Goal: Task Accomplishment & Management: Manage account settings

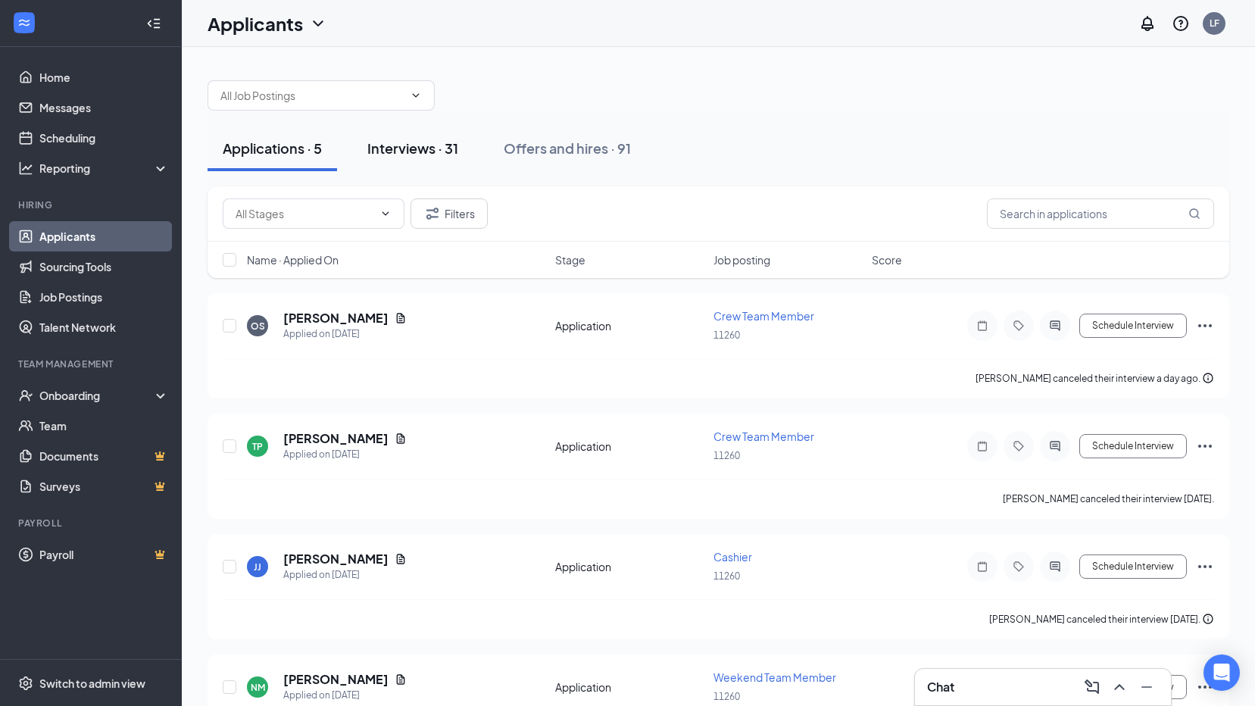
click at [389, 140] on div "Interviews · 31" at bounding box center [412, 148] width 91 height 19
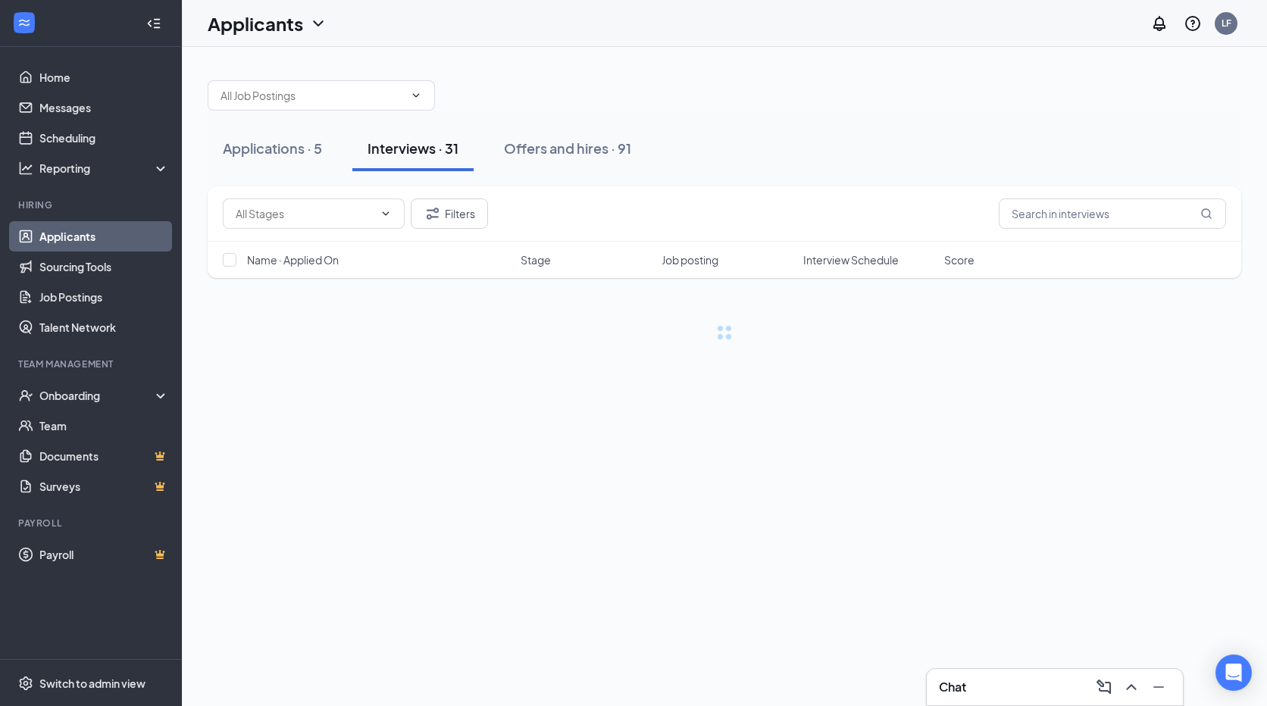
click at [339, 185] on div "Applications · 5 Interviews · 31 Offers and hires · 91 Filters Name · Applied O…" at bounding box center [724, 202] width 1033 height 275
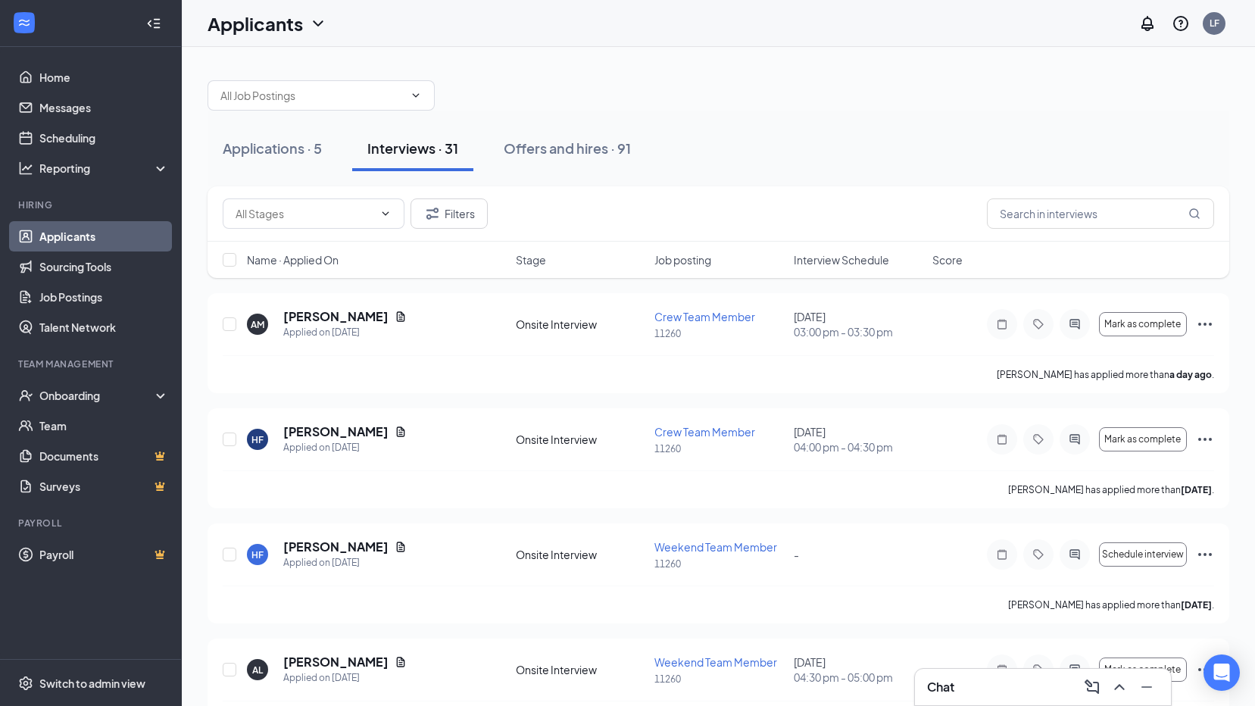
click at [723, 81] on div at bounding box center [719, 87] width 1022 height 45
drag, startPoint x: 104, startPoint y: 80, endPoint x: 65, endPoint y: 131, distance: 63.8
click at [104, 80] on link "Home" at bounding box center [104, 77] width 130 height 30
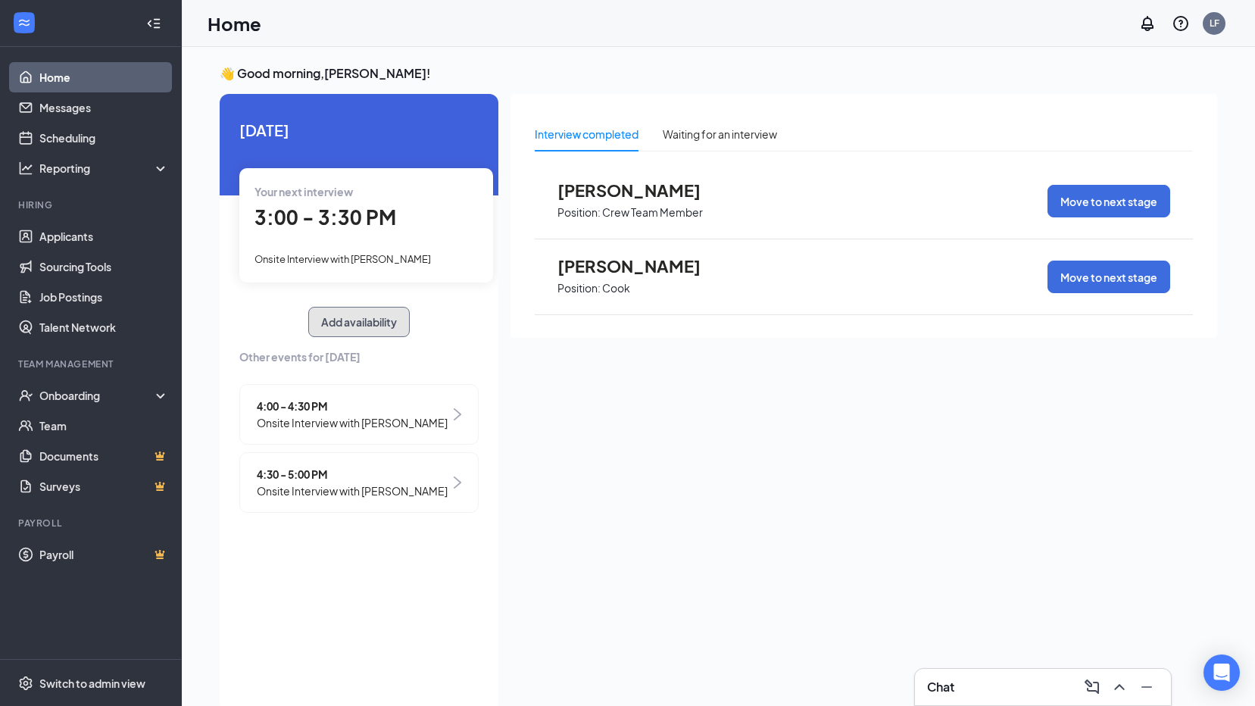
click at [352, 310] on button "Add availability" at bounding box center [359, 322] width 102 height 30
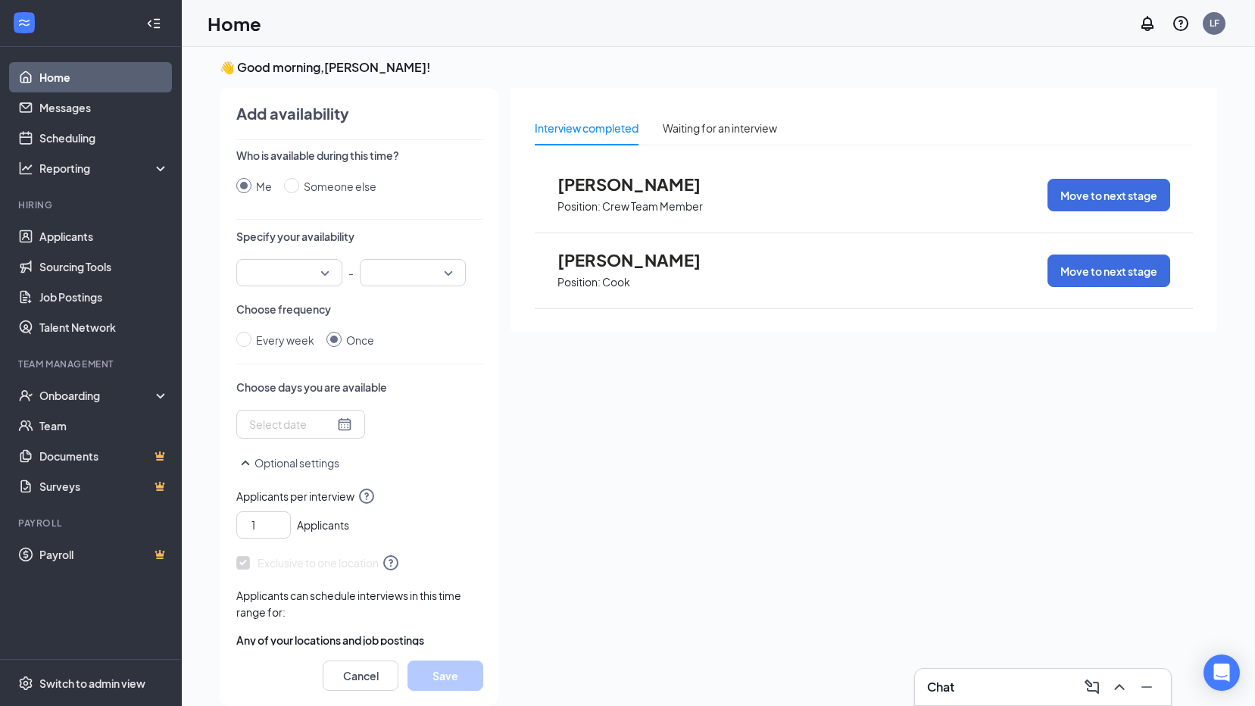
click at [467, 350] on div "Who is available during this time? Me Someone else Specify your availability - …" at bounding box center [359, 397] width 247 height 498
click at [467, 347] on div "Every week Once" at bounding box center [359, 340] width 247 height 17
drag, startPoint x: 467, startPoint y: 347, endPoint x: 475, endPoint y: 340, distance: 10.2
click at [469, 345] on div "Every week Once" at bounding box center [359, 340] width 247 height 17
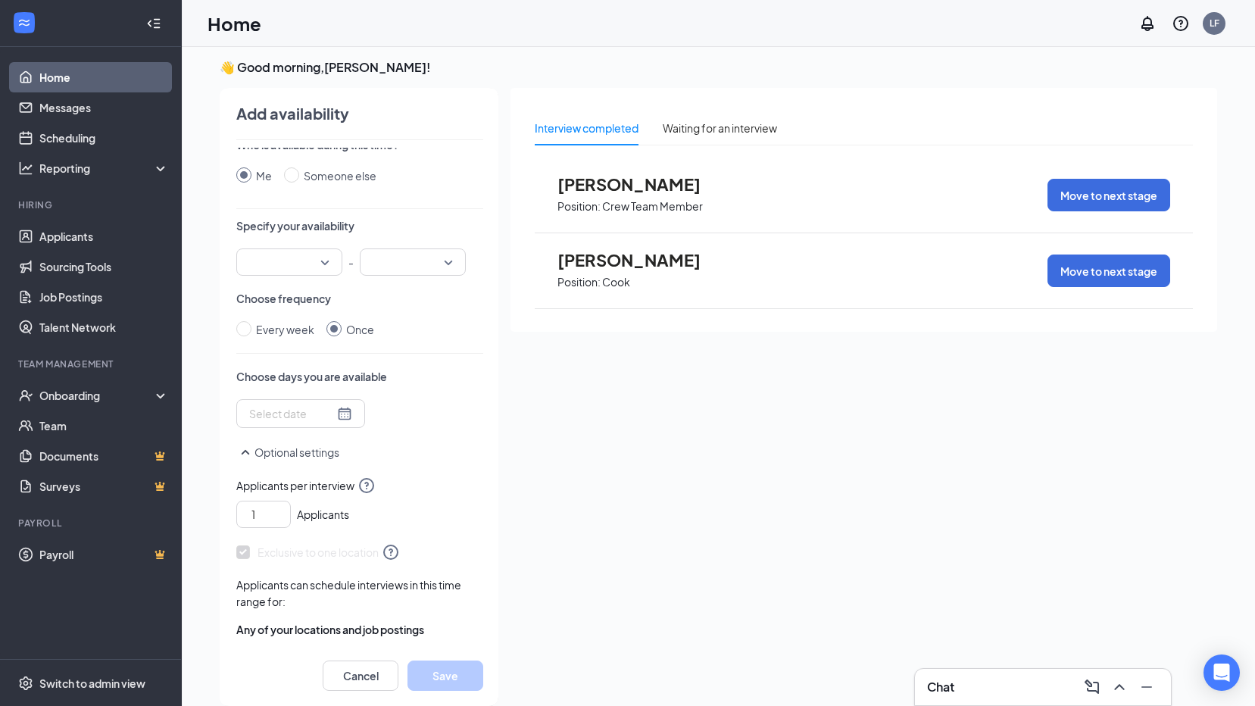
scroll to position [0, 0]
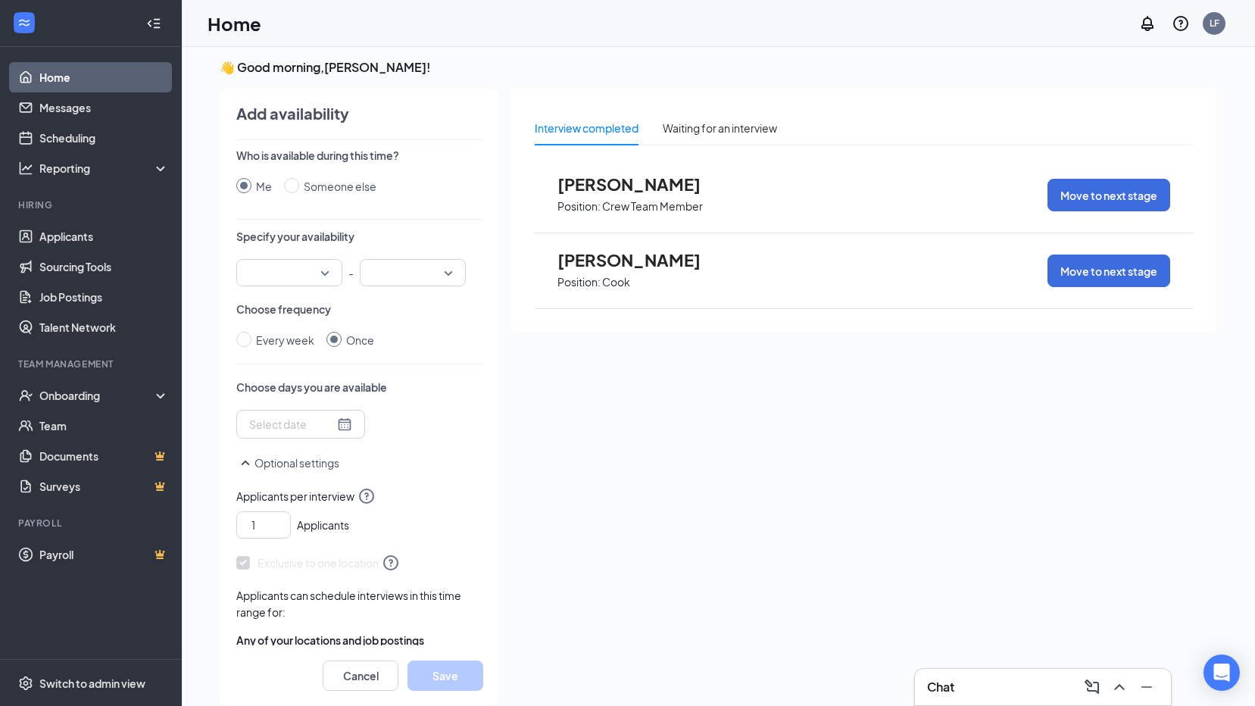
click at [319, 270] on input "search" at bounding box center [283, 273] width 77 height 26
click at [320, 270] on input "search" at bounding box center [283, 273] width 77 height 26
click at [305, 380] on span "12:00 PM" at bounding box center [289, 385] width 82 height 17
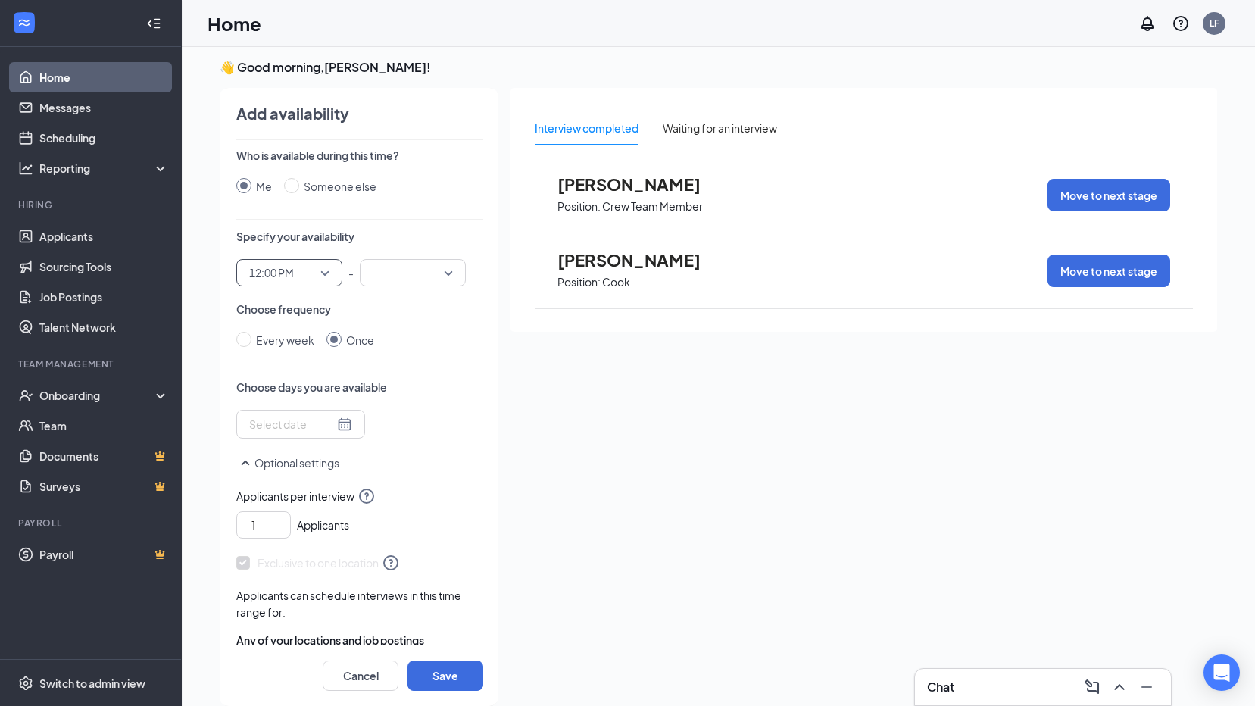
click at [403, 282] on input "search" at bounding box center [407, 273] width 77 height 26
click at [467, 306] on p "Choose frequency" at bounding box center [359, 309] width 247 height 15
click at [443, 275] on input "search" at bounding box center [407, 273] width 77 height 26
click at [386, 270] on input "search" at bounding box center [407, 273] width 77 height 26
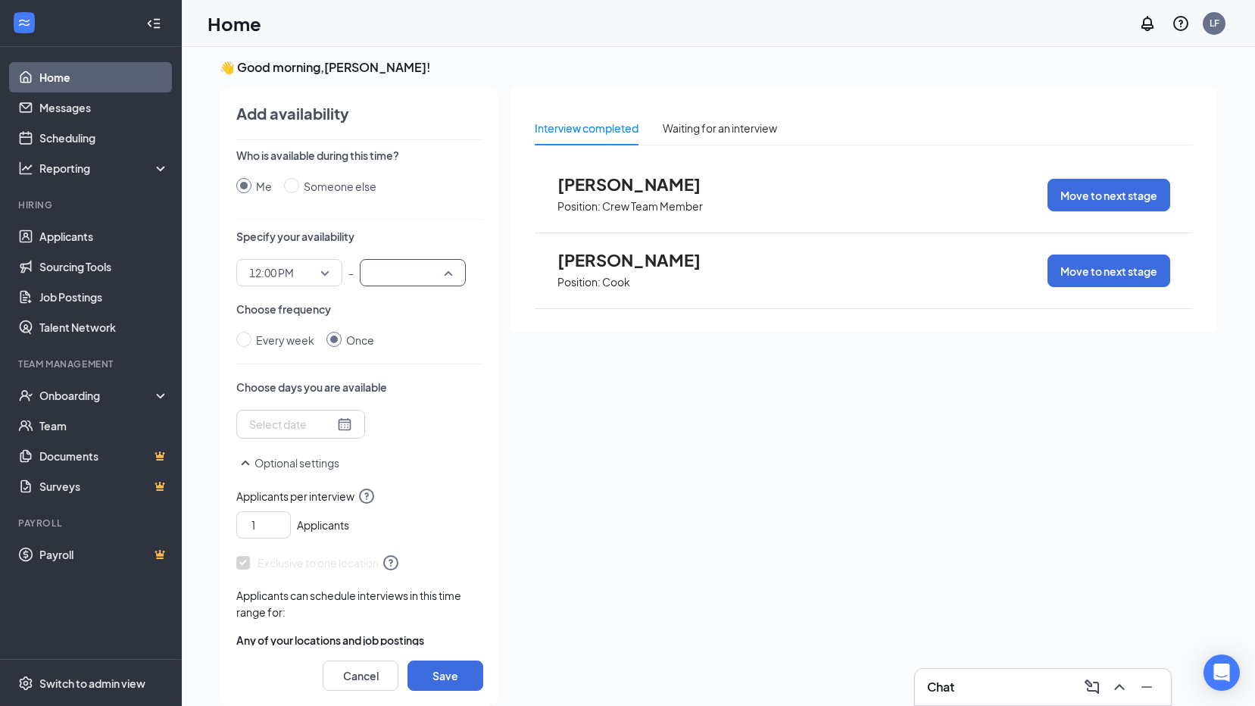
click at [386, 270] on input "search" at bounding box center [407, 273] width 77 height 26
click at [407, 370] on span "05:00 PM" at bounding box center [394, 369] width 45 height 17
click at [255, 336] on span "Every week" at bounding box center [286, 340] width 69 height 17
click at [252, 336] on input "Every week" at bounding box center [243, 339] width 15 height 15
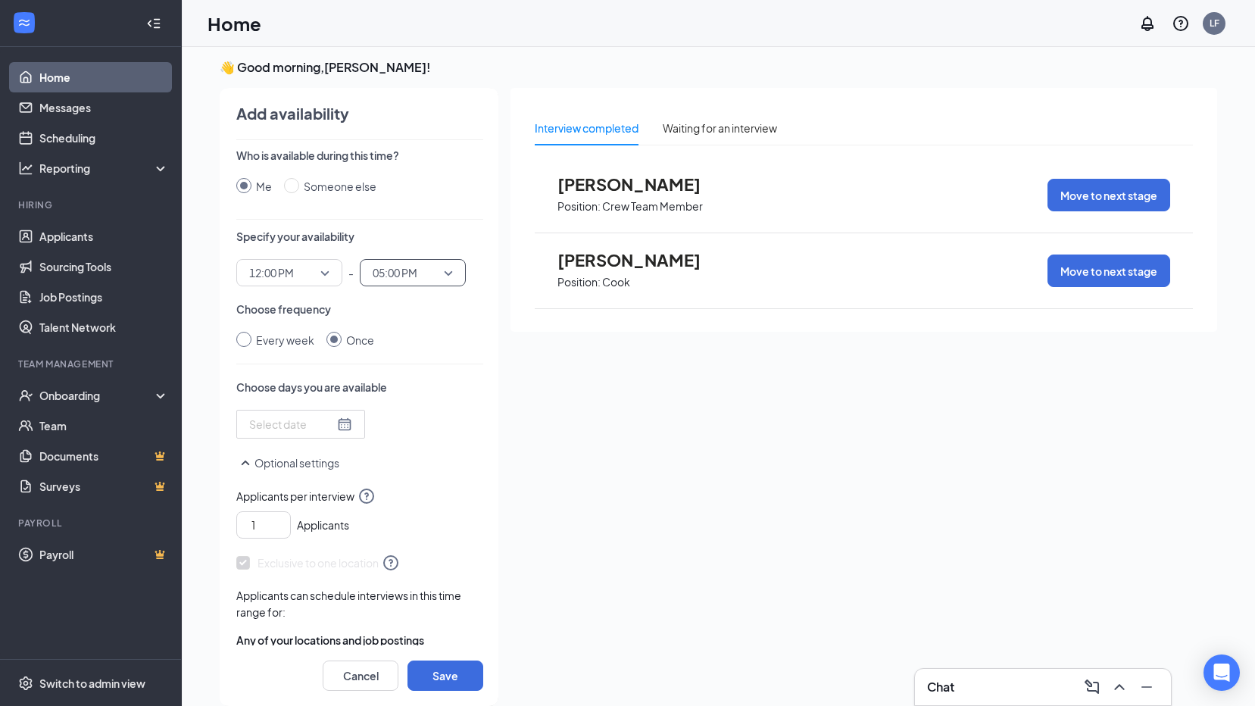
radio input "true"
radio input "false"
click at [327, 434] on div at bounding box center [326, 426] width 155 height 24
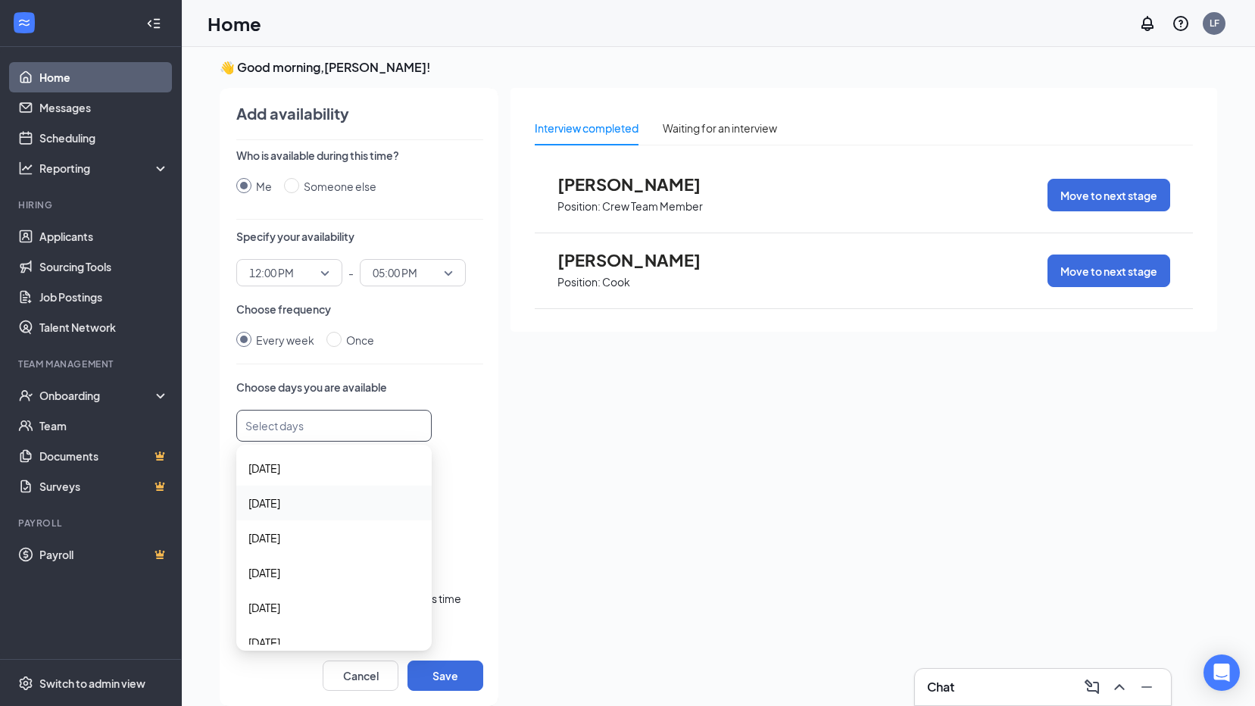
click at [299, 501] on span "[DATE]" at bounding box center [333, 503] width 171 height 17
click at [295, 536] on span "[DATE]" at bounding box center [333, 539] width 171 height 17
click at [317, 464] on span "[DATE]" at bounding box center [333, 468] width 171 height 17
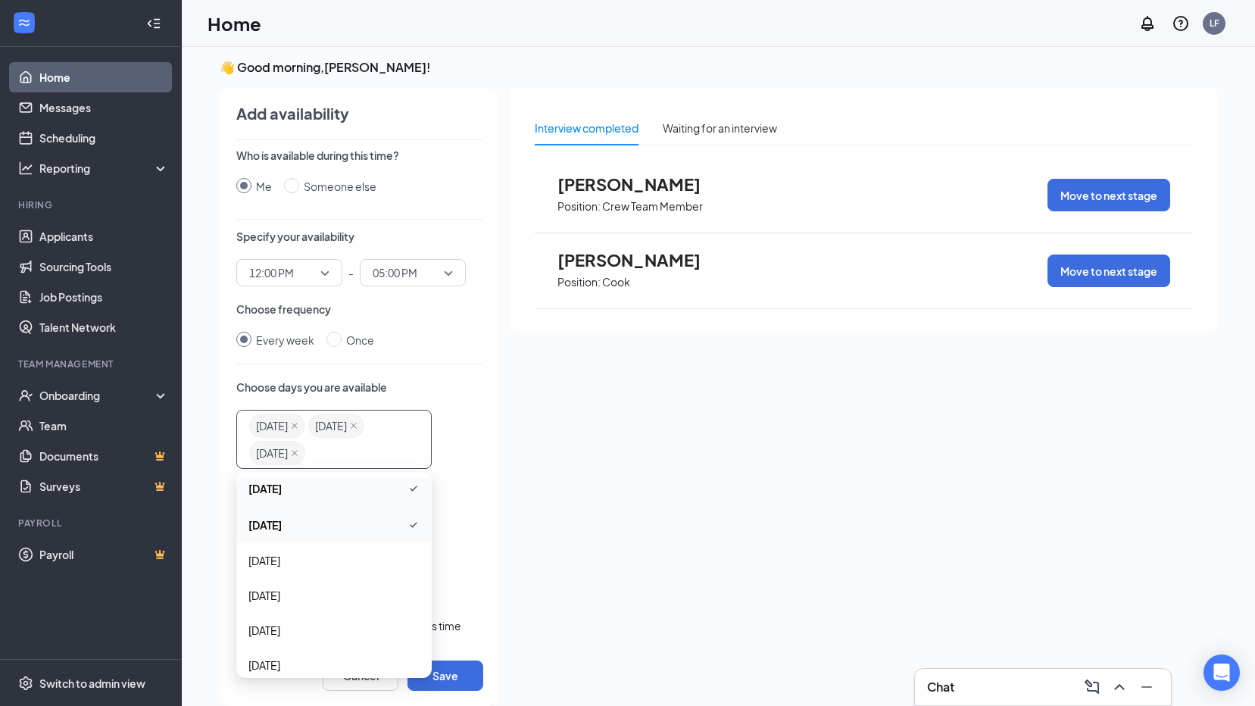
scroll to position [55, 0]
click at [273, 610] on div "[DATE]" at bounding box center [333, 619] width 195 height 35
click at [276, 649] on span "[DATE]" at bounding box center [264, 656] width 32 height 17
click at [447, 423] on div "[DATE] [DATE] [DATE] [DATE] [DATE] [DATE] [DATE] [DATE] [DATE] [DATE] [DATE] [D…" at bounding box center [359, 453] width 247 height 86
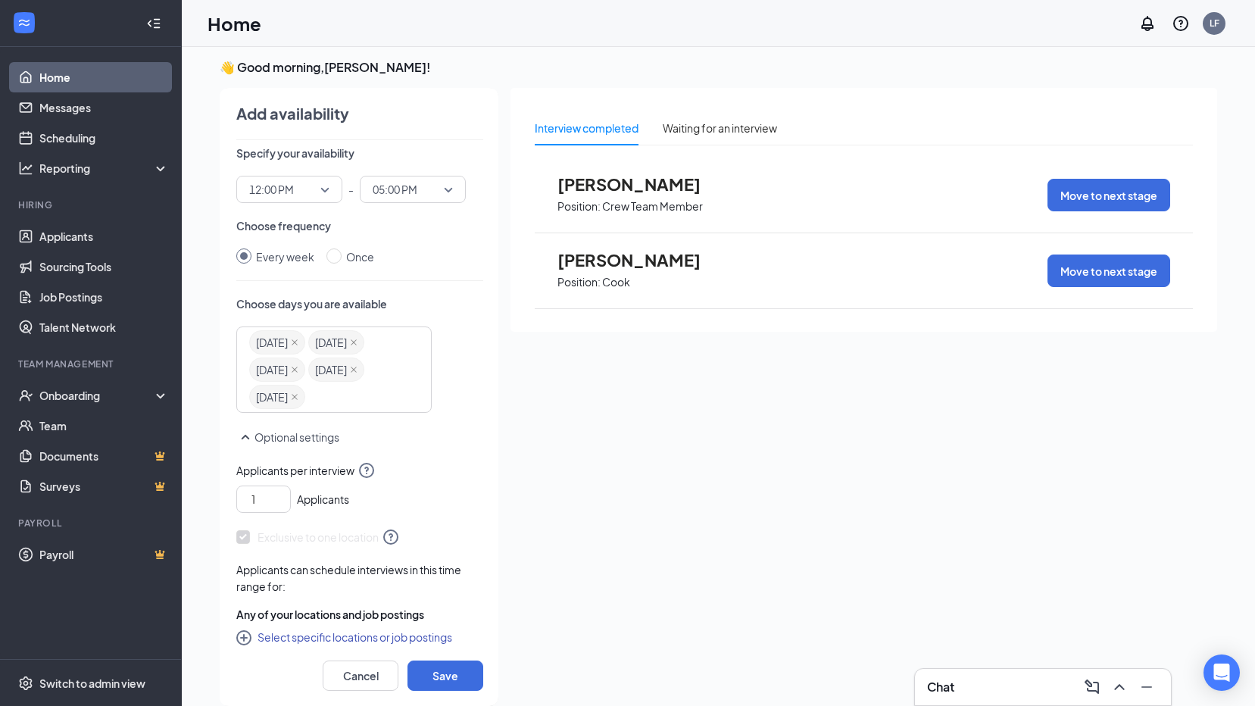
scroll to position [93, 0]
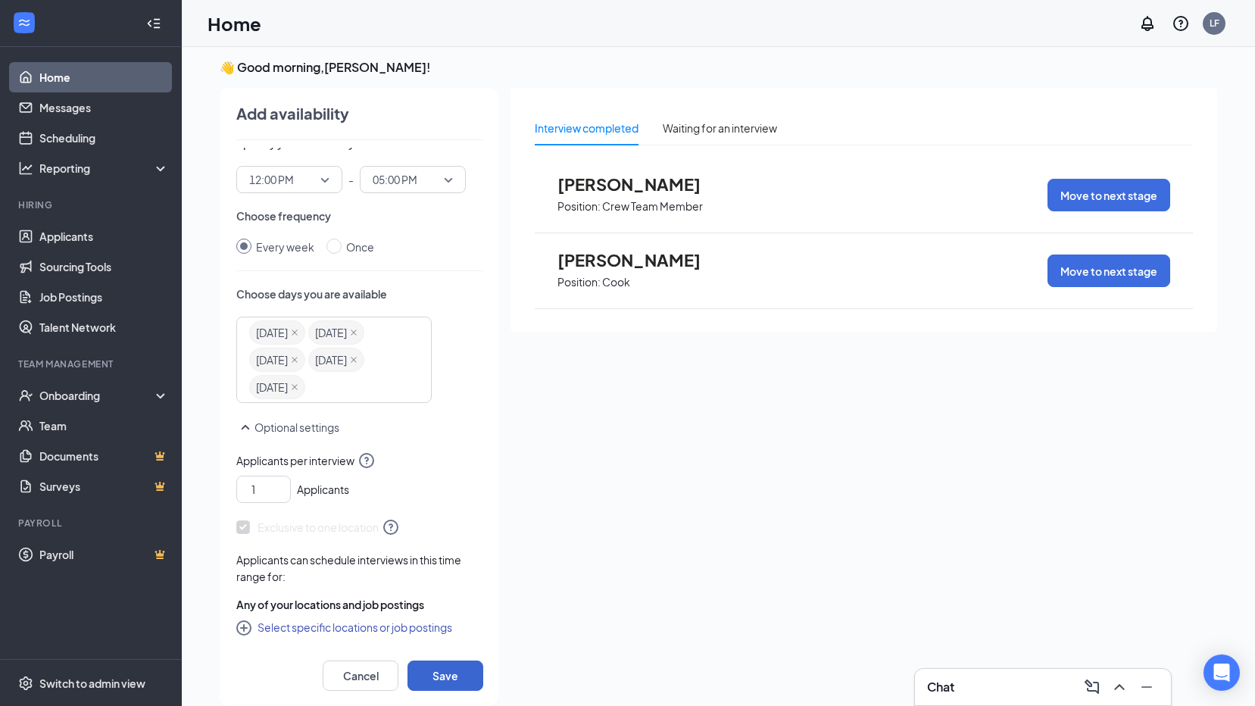
click at [438, 690] on div "Add availability Who is available during this time? Me Someone else Specify you…" at bounding box center [352, 397] width 292 height 618
click at [438, 686] on button "Save" at bounding box center [446, 676] width 76 height 30
radio input "false"
radio input "true"
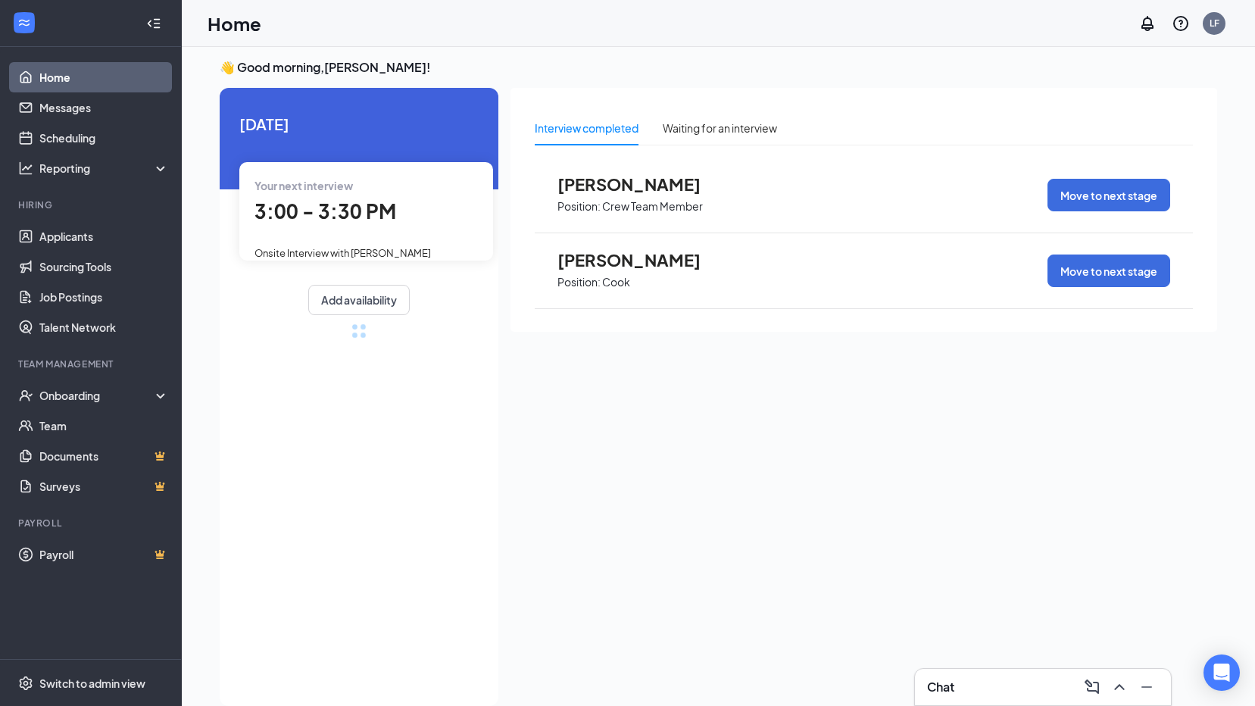
scroll to position [36, 0]
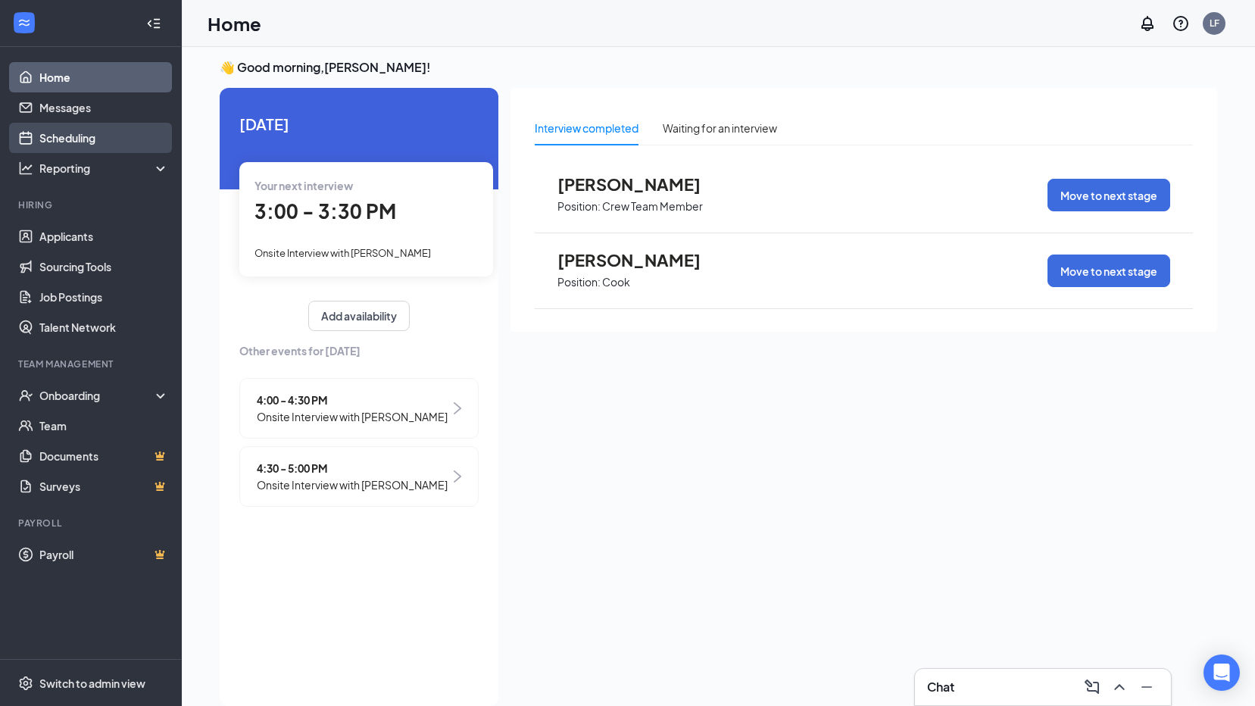
click at [103, 139] on link "Scheduling" at bounding box center [104, 138] width 130 height 30
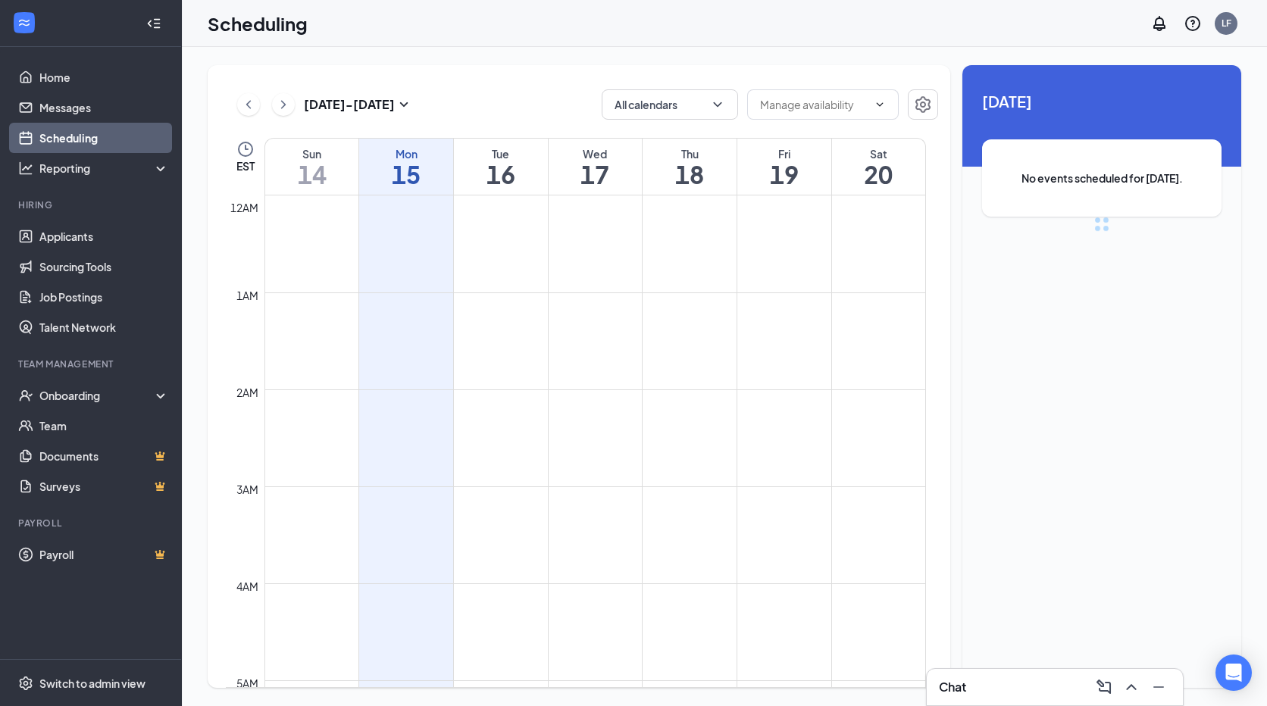
scroll to position [745, 0]
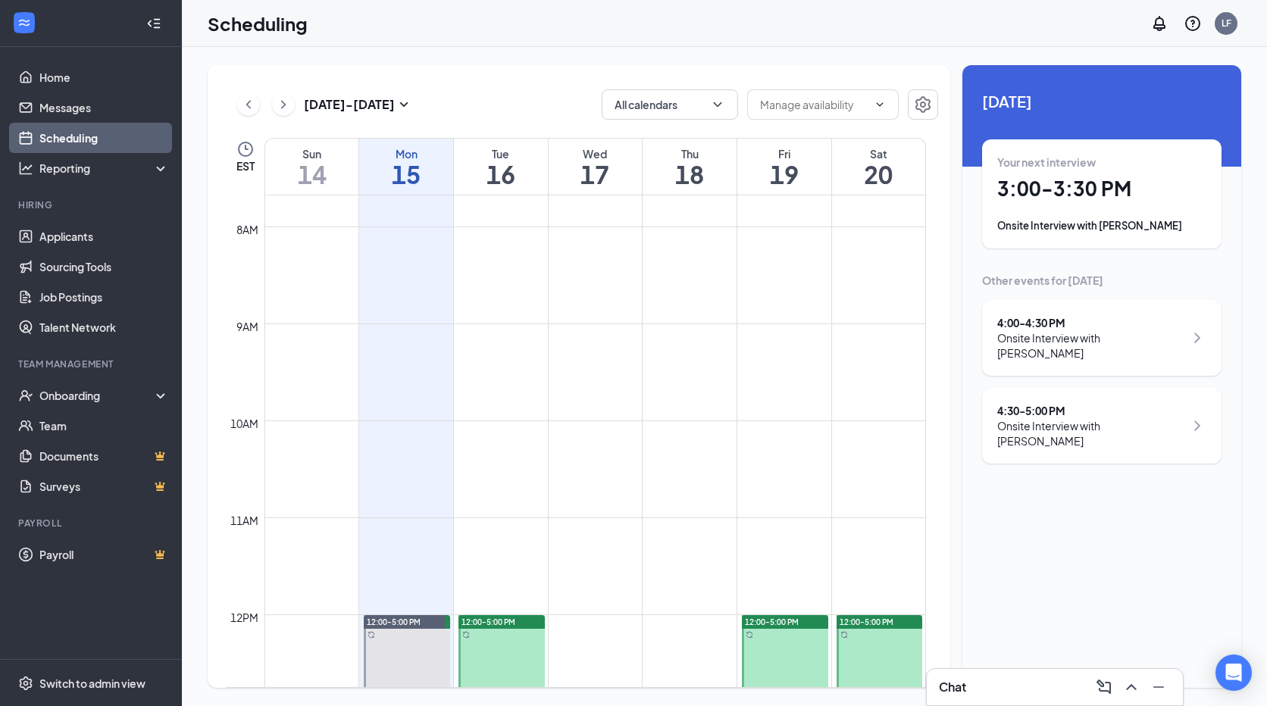
click at [987, 102] on span "[DATE]" at bounding box center [1101, 100] width 239 height 23
click at [767, 91] on span at bounding box center [823, 104] width 152 height 30
click at [814, 106] on input "text" at bounding box center [814, 104] width 108 height 17
click at [815, 106] on input "text" at bounding box center [814, 104] width 108 height 17
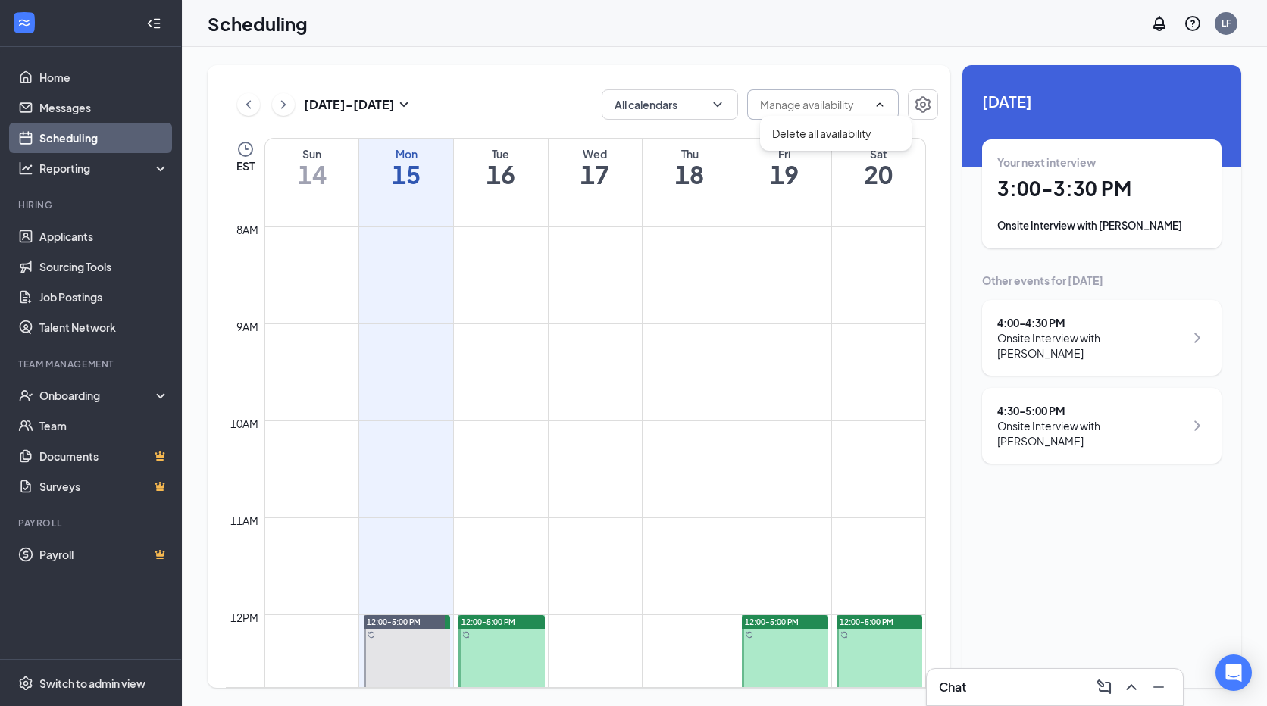
click at [815, 106] on input "text" at bounding box center [814, 104] width 108 height 17
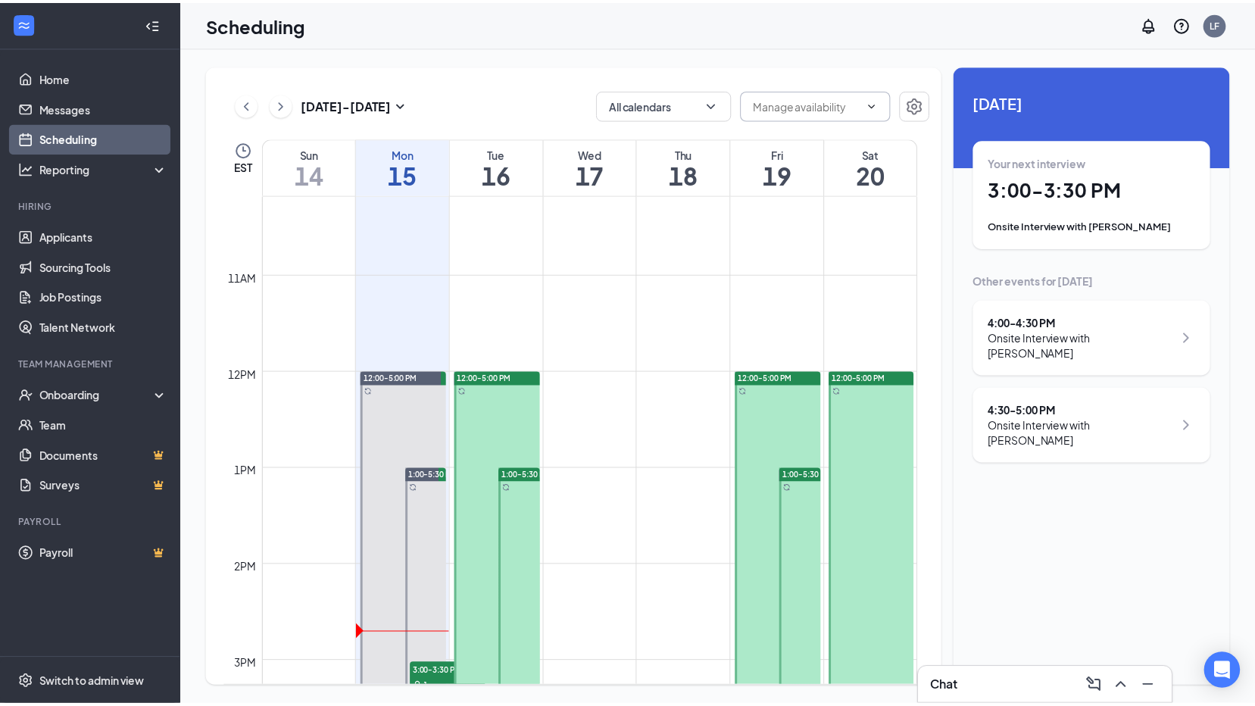
scroll to position [984, 0]
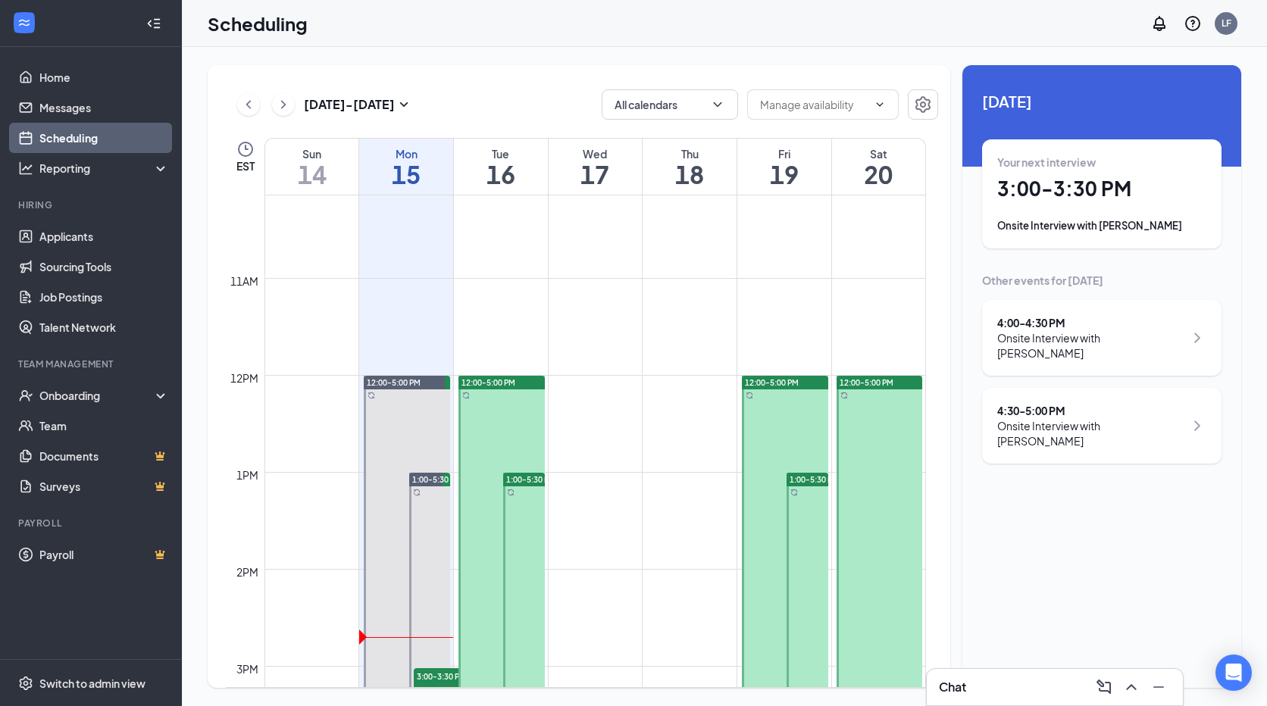
click at [1054, 208] on div "Your next interview 3:00 - 3:30 PM Onsite Interview with [PERSON_NAME]" at bounding box center [1101, 194] width 209 height 79
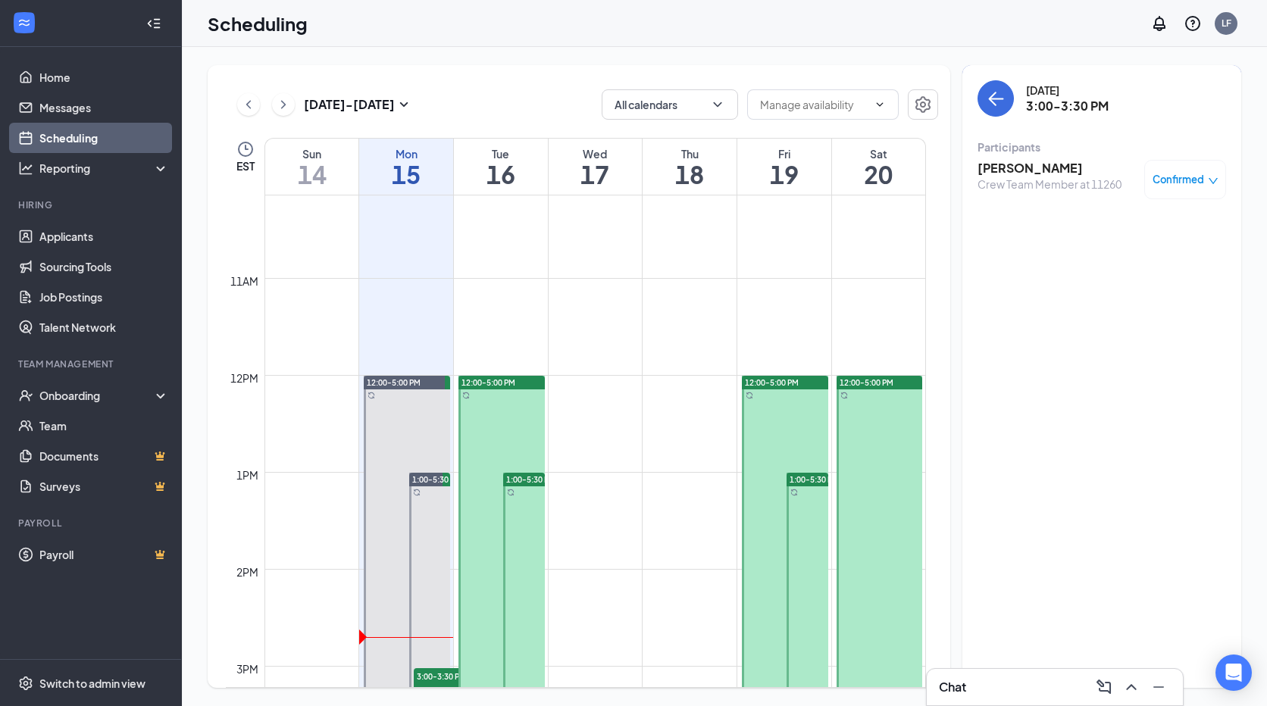
click at [1019, 170] on h3 "[PERSON_NAME]" at bounding box center [1049, 168] width 144 height 17
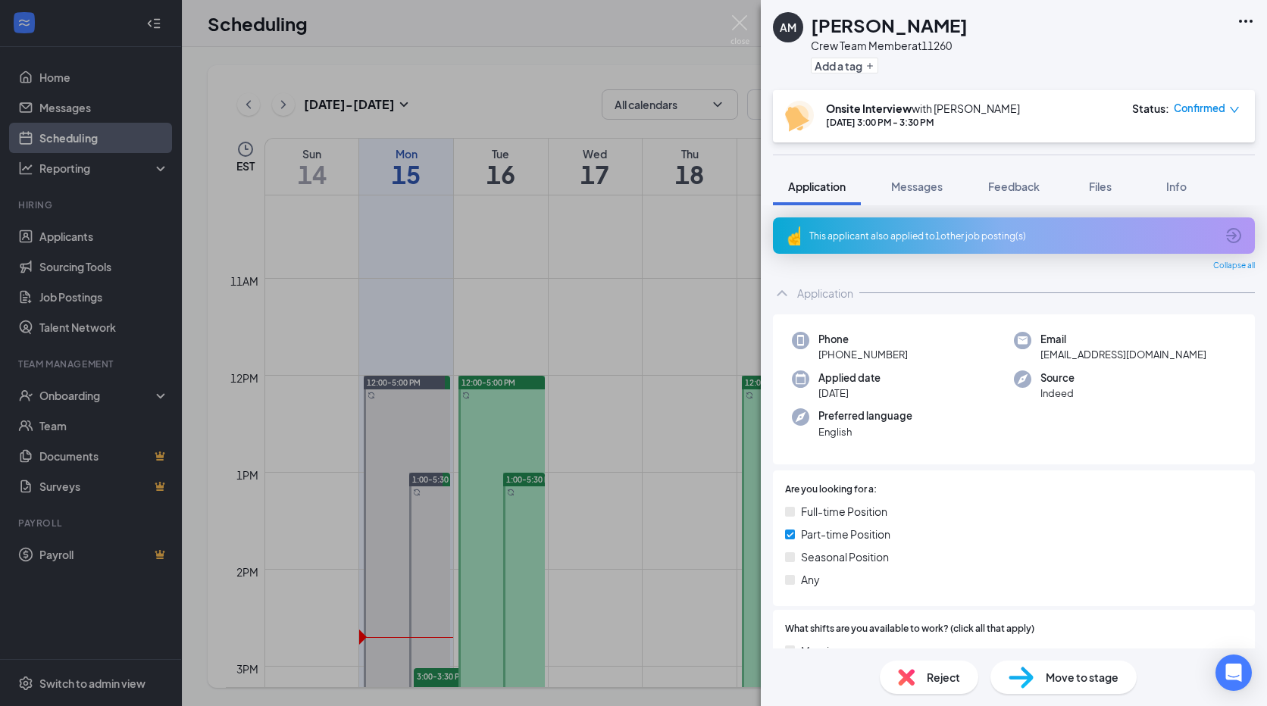
click at [1249, 25] on icon "Ellipses" at bounding box center [1245, 21] width 18 height 18
click at [1166, 54] on link "View full application" at bounding box center [1164, 55] width 164 height 15
click at [655, 63] on div "AM [PERSON_NAME] Crew Team Member at 11260 Add a tag Onsite Interview with [PER…" at bounding box center [633, 353] width 1267 height 706
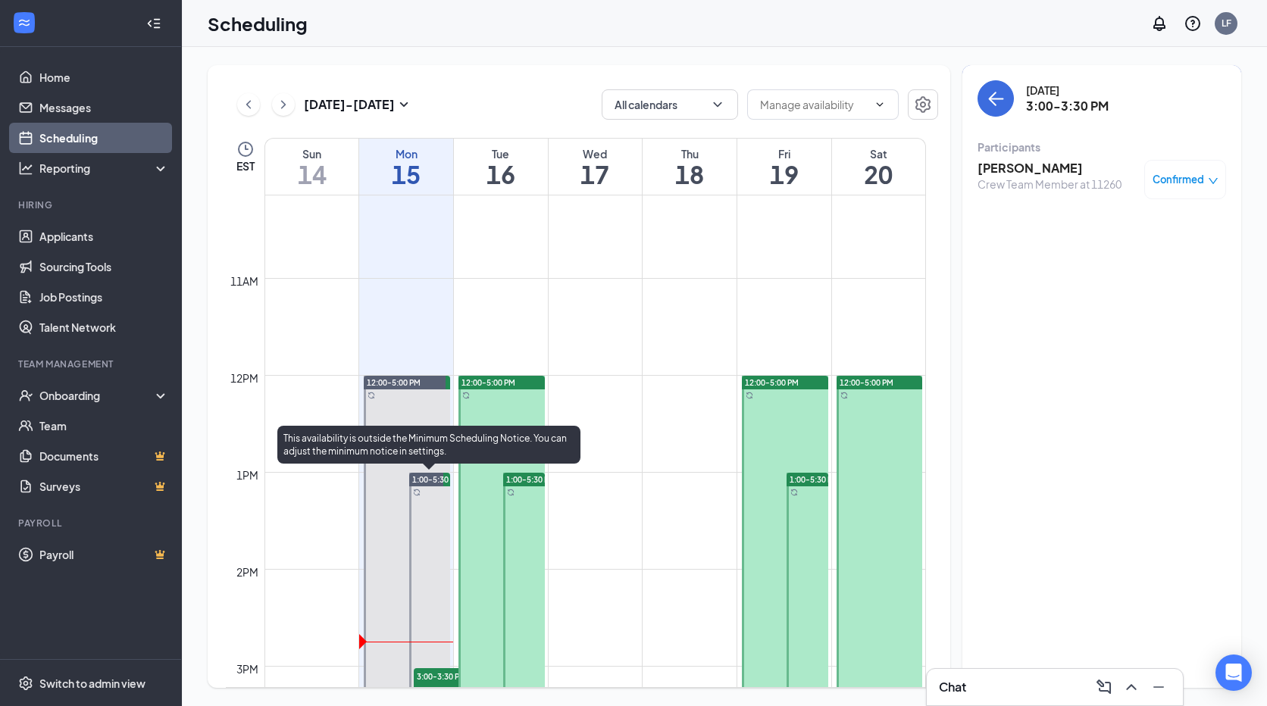
click at [445, 670] on span "3:00-3:30 PM" at bounding box center [452, 675] width 76 height 15
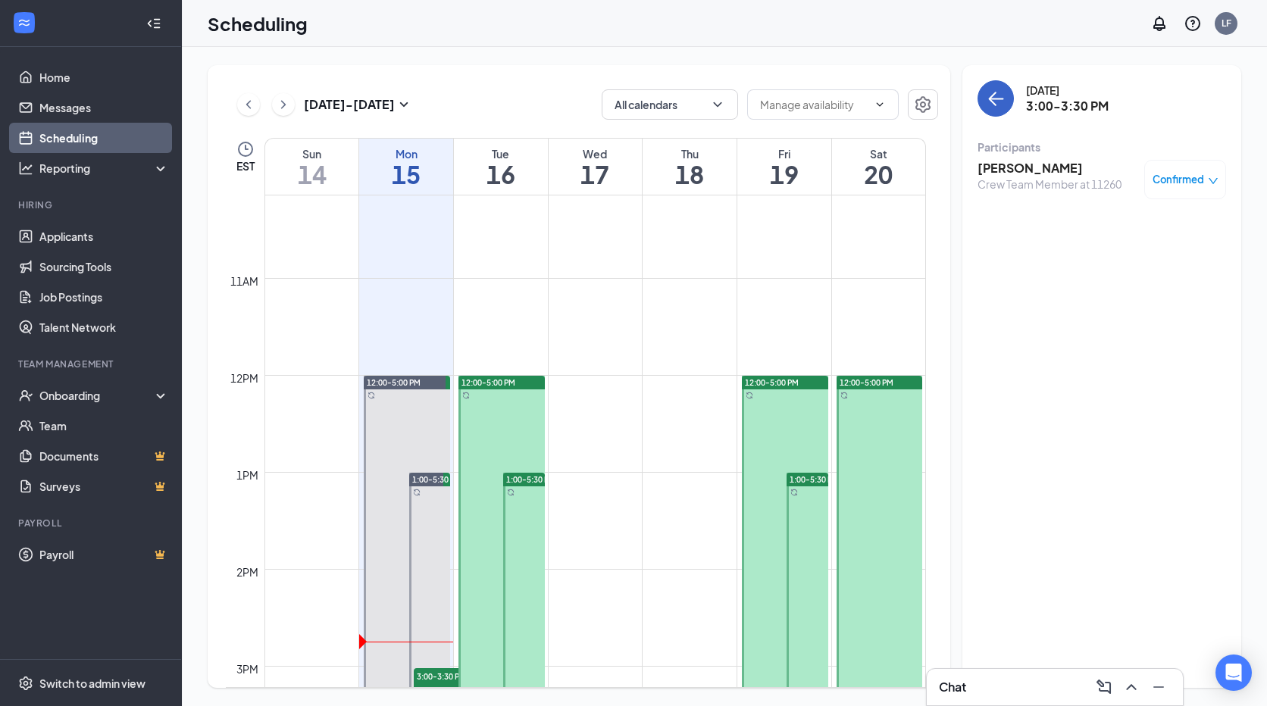
click at [997, 102] on icon "ArrowLeft" at bounding box center [995, 98] width 18 height 18
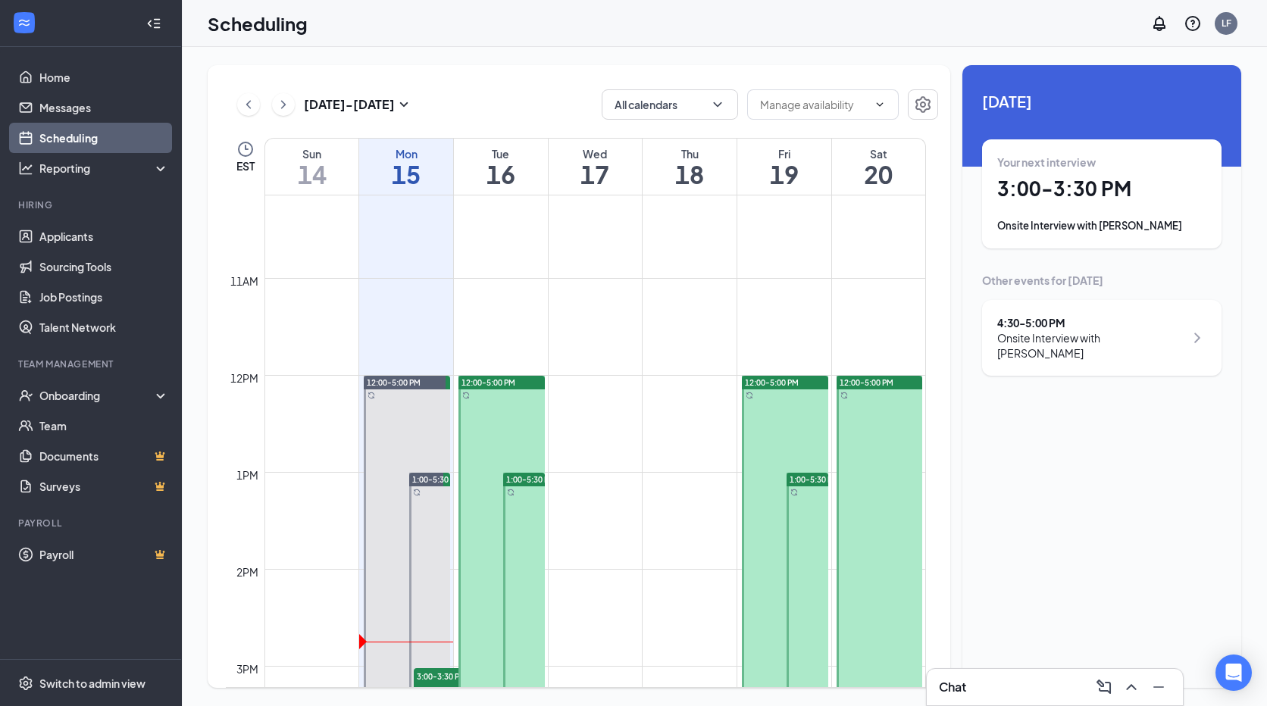
click at [1141, 335] on div "Onsite Interview with [PERSON_NAME]" at bounding box center [1090, 345] width 187 height 30
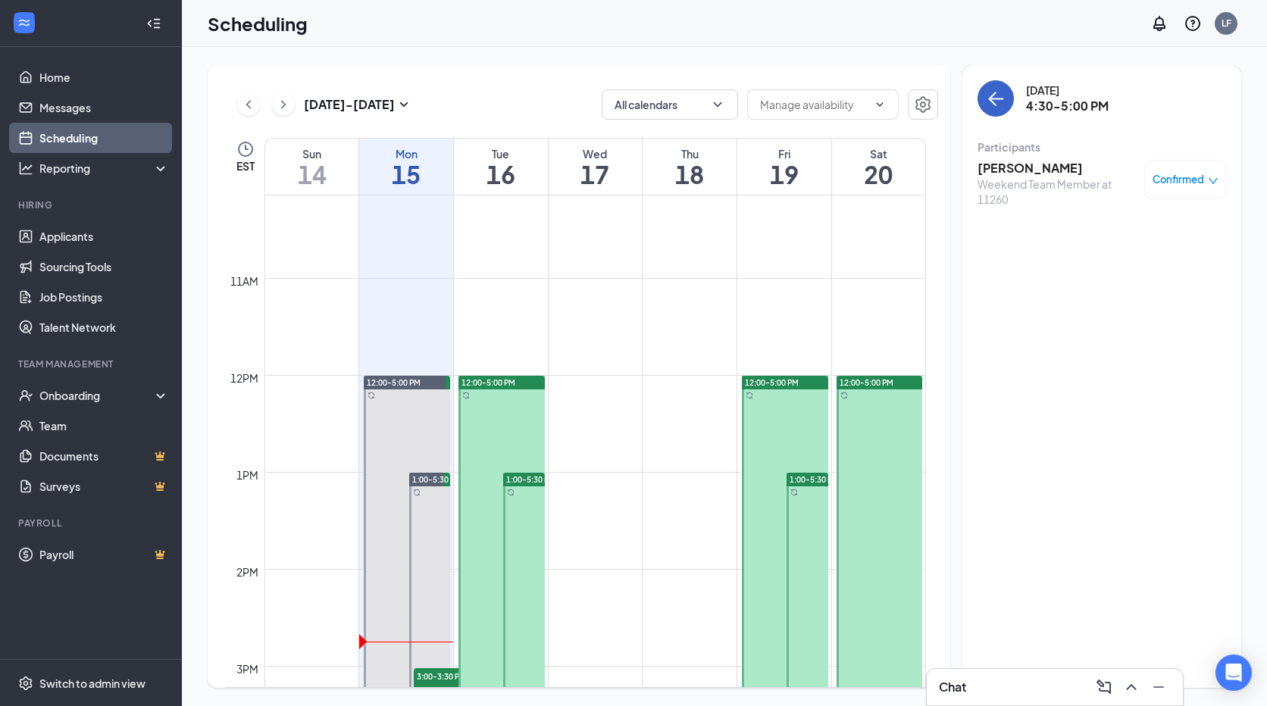
click at [1004, 105] on icon "ArrowLeft" at bounding box center [995, 98] width 18 height 18
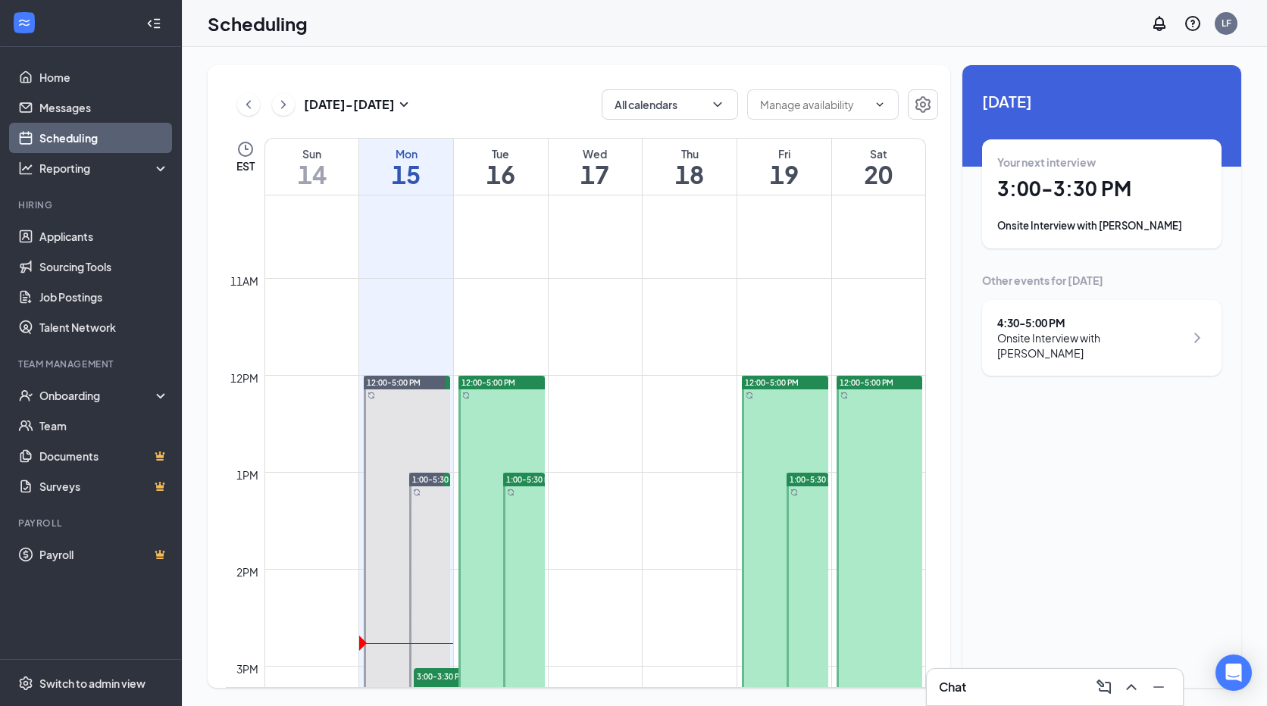
click at [111, 139] on link "Scheduling" at bounding box center [104, 138] width 130 height 30
click at [88, 102] on link "Messages" at bounding box center [104, 107] width 130 height 30
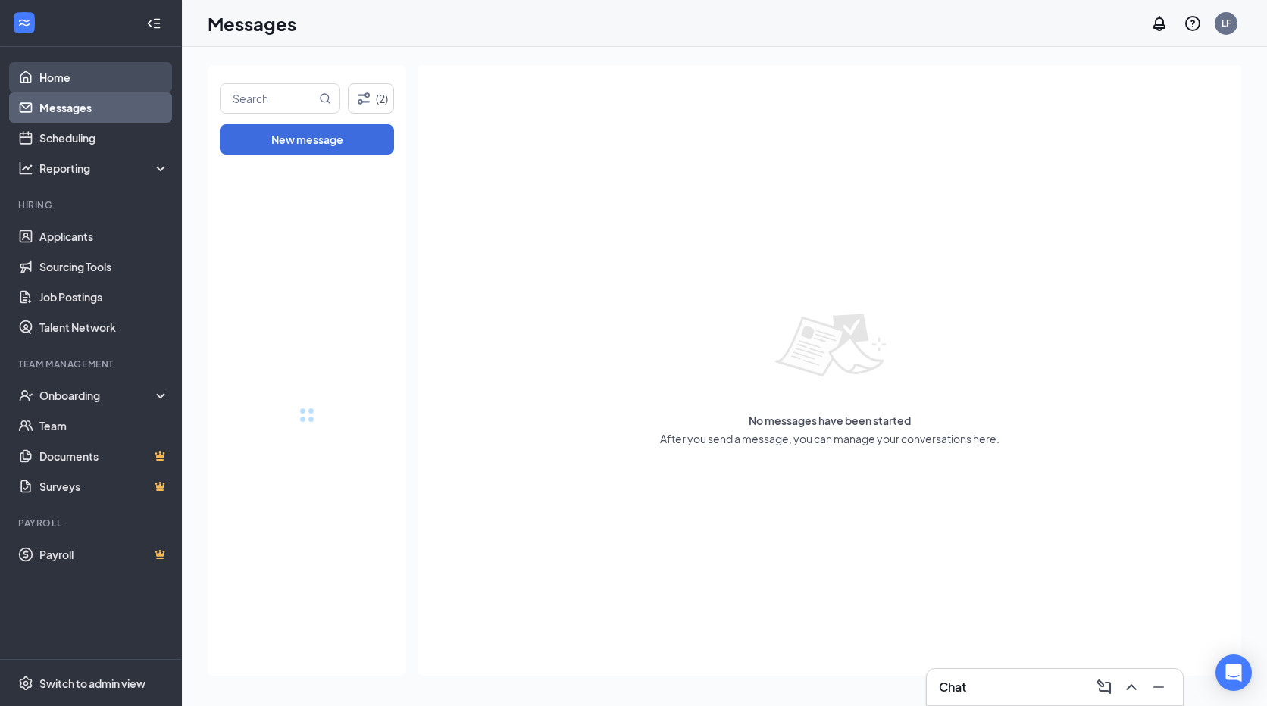
click at [105, 74] on link "Home" at bounding box center [104, 77] width 130 height 30
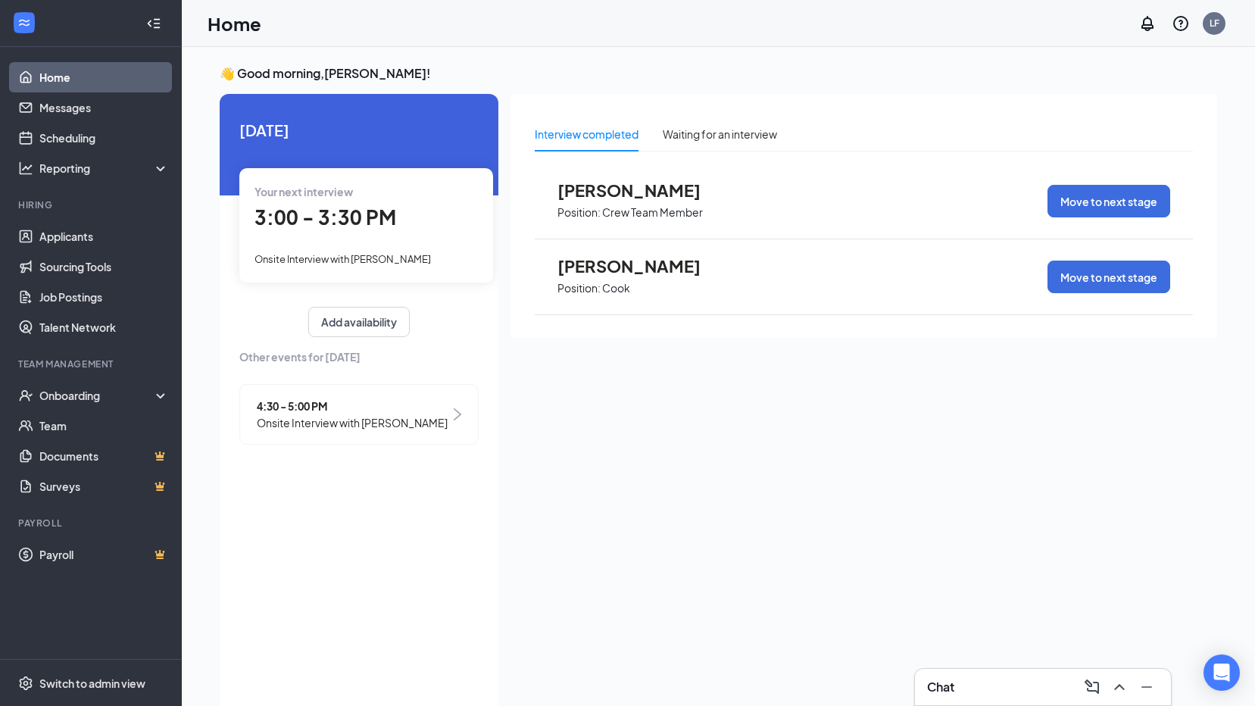
click at [129, 77] on link "Home" at bounding box center [104, 77] width 130 height 30
click at [105, 243] on link "Applicants" at bounding box center [104, 236] width 130 height 30
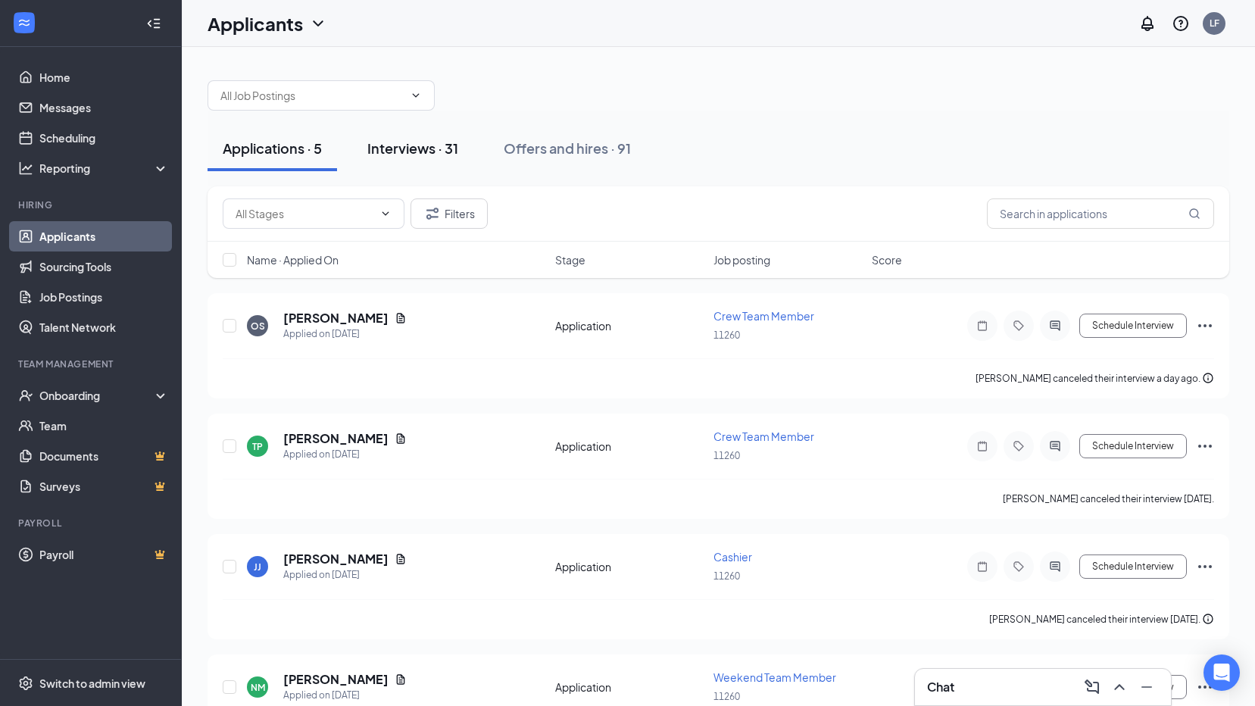
click at [398, 138] on button "Interviews · 31" at bounding box center [412, 148] width 121 height 45
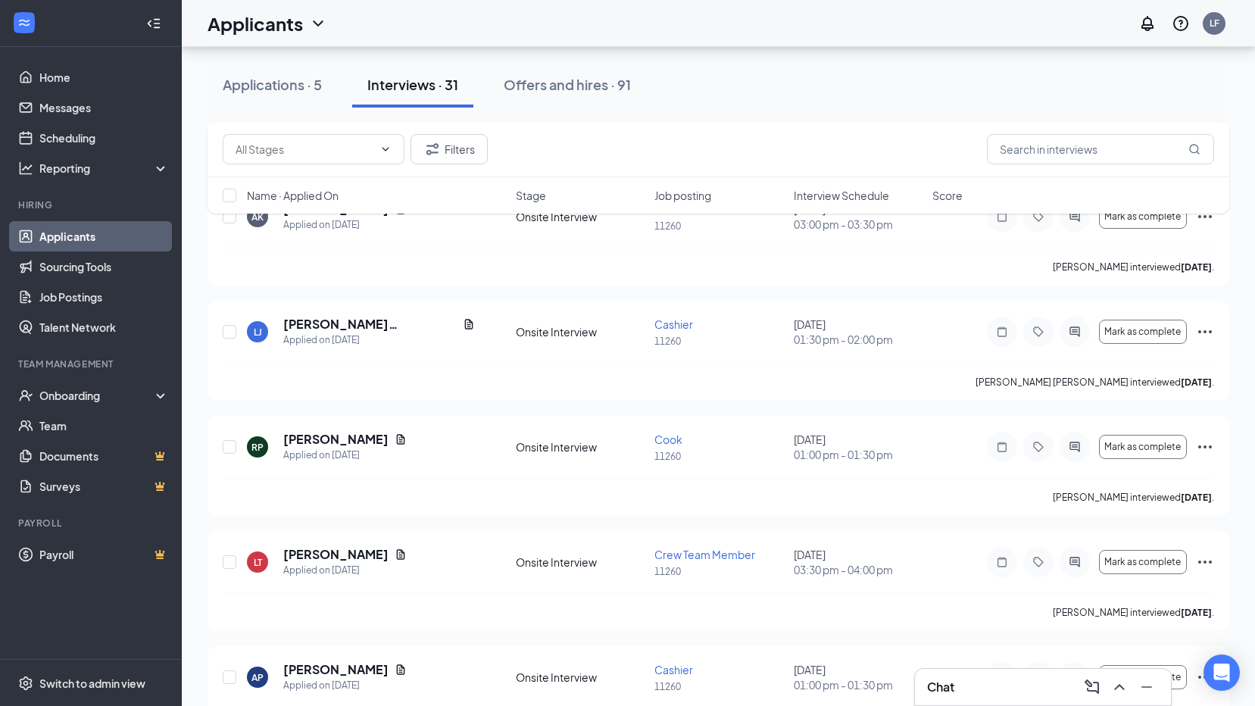
scroll to position [1050, 0]
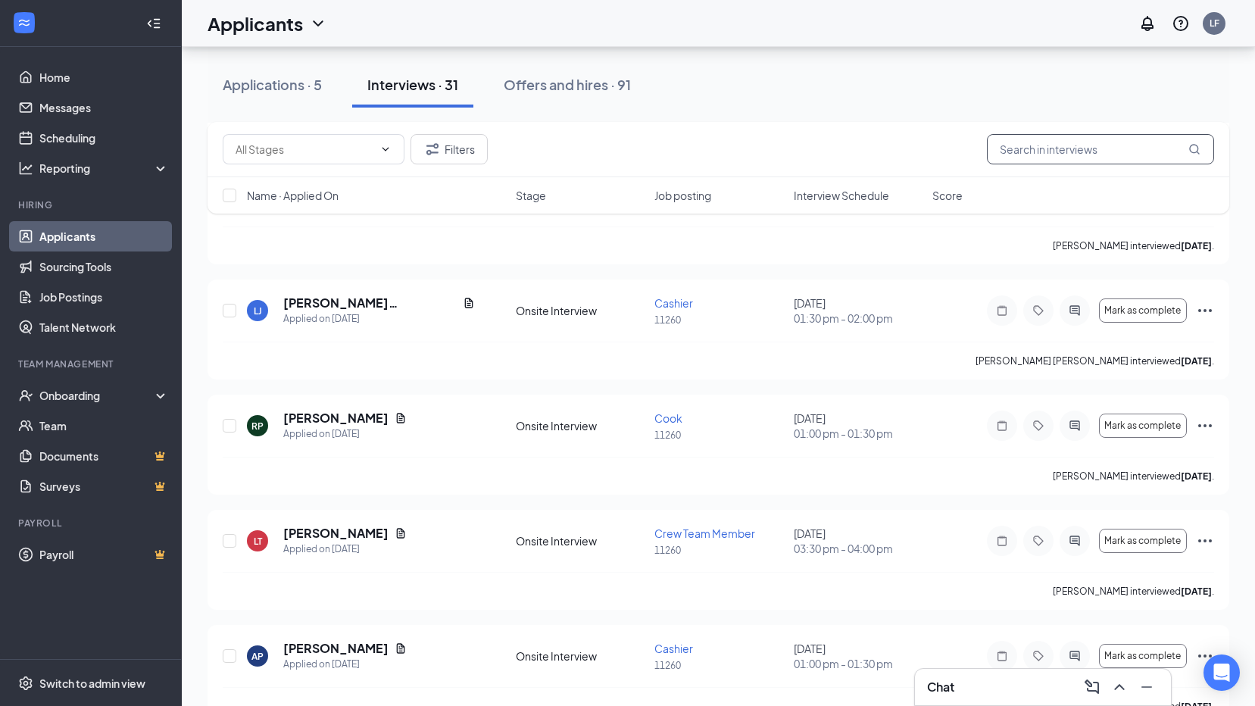
click at [1105, 151] on input "text" at bounding box center [1100, 149] width 227 height 30
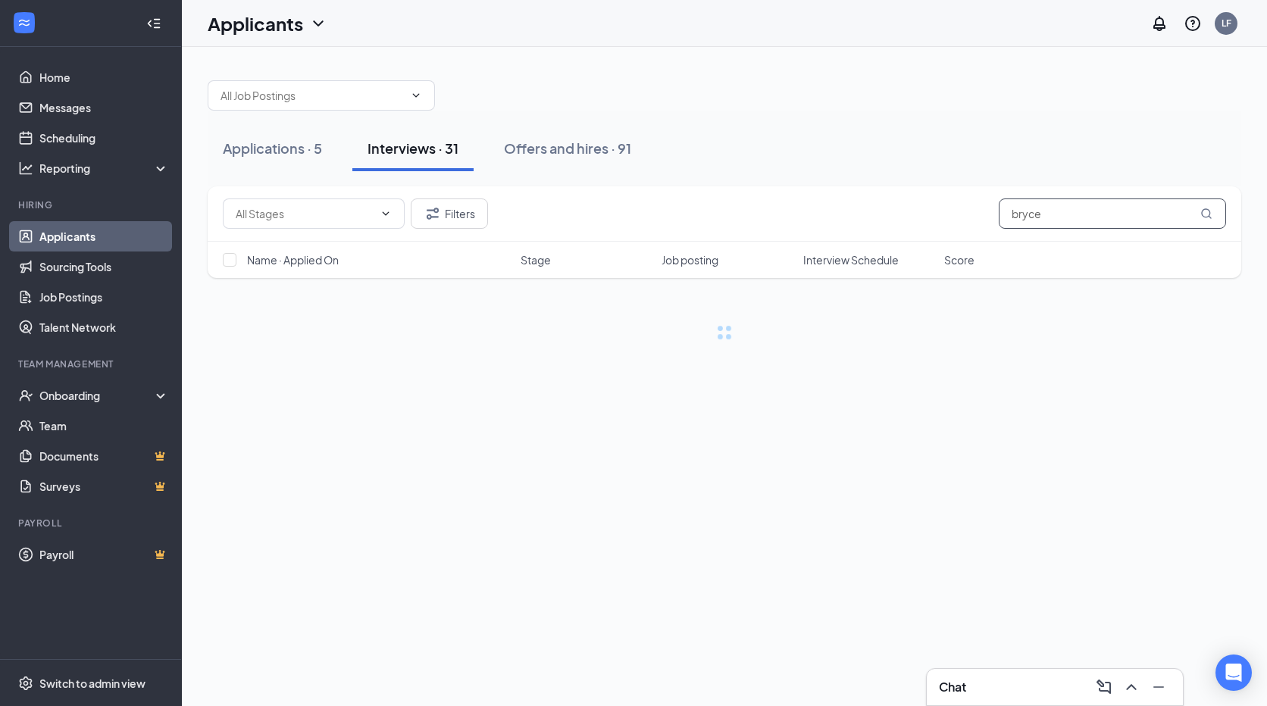
type input "bryce"
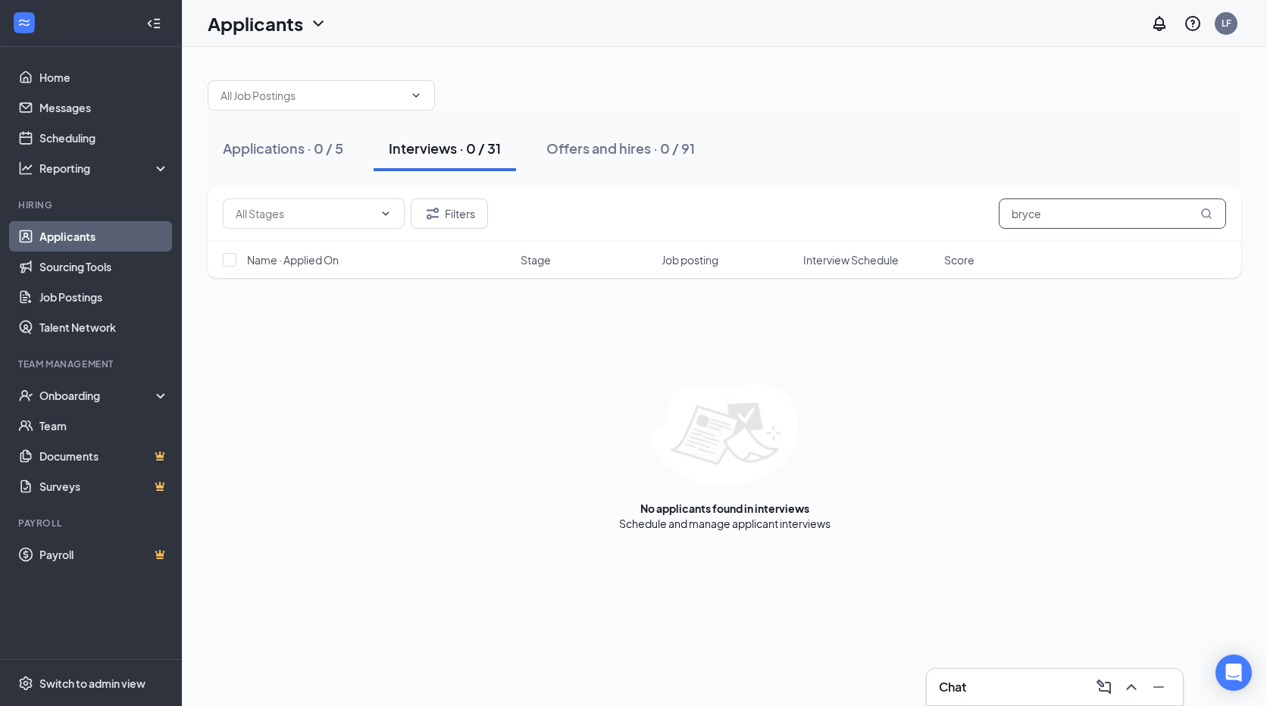
drag, startPoint x: 1148, startPoint y: 211, endPoint x: 948, endPoint y: 237, distance: 201.7
click at [948, 237] on div "Filters bryce" at bounding box center [724, 213] width 1033 height 55
click at [899, 211] on div "Filters bryce" at bounding box center [724, 213] width 1003 height 30
click at [455, 152] on div "Interviews · 0 / 31" at bounding box center [445, 148] width 112 height 19
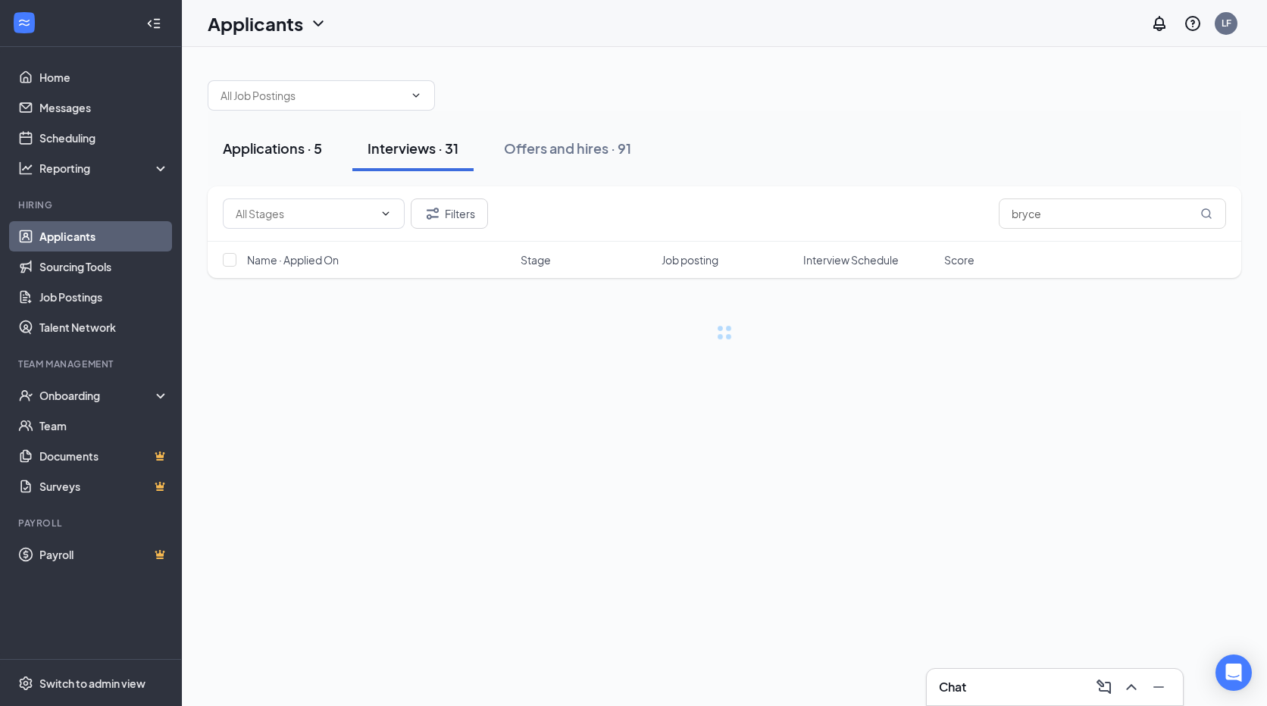
click at [270, 148] on div "Applications · 5" at bounding box center [272, 148] width 99 height 19
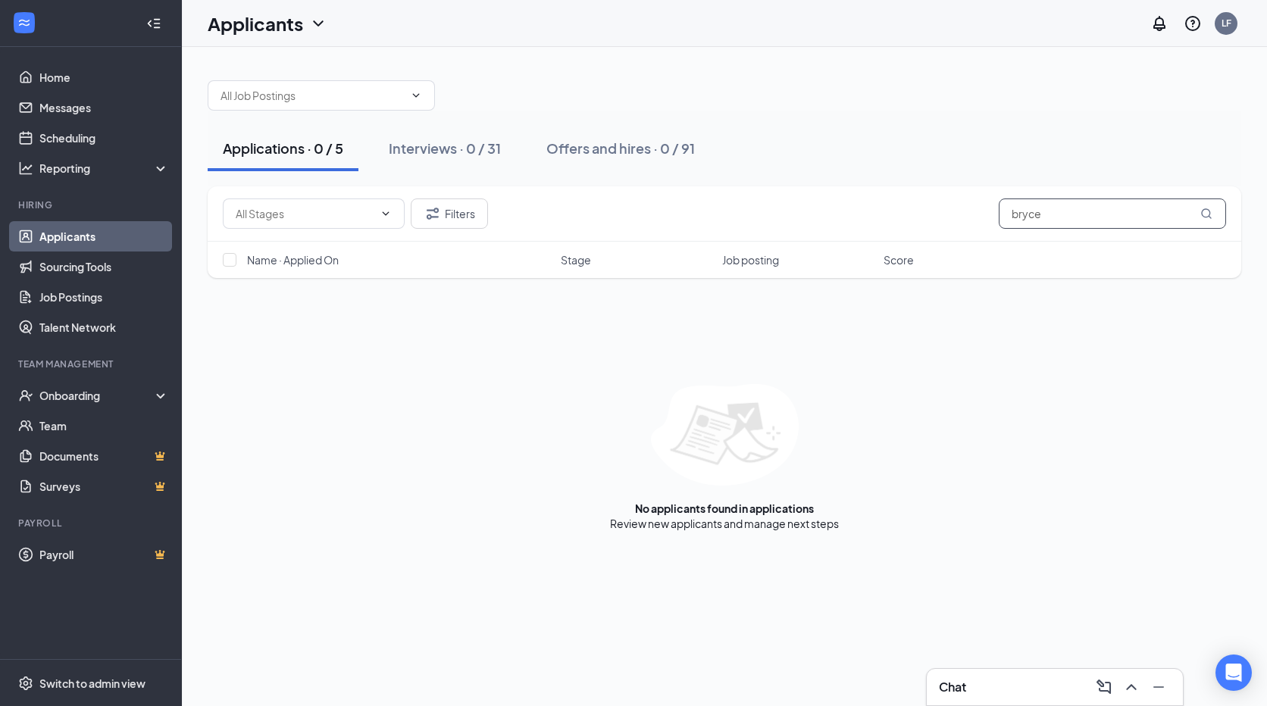
drag, startPoint x: 1086, startPoint y: 204, endPoint x: 1014, endPoint y: 217, distance: 73.9
click at [1014, 217] on input "bryce" at bounding box center [1112, 213] width 227 height 30
click at [336, 212] on input "text" at bounding box center [305, 213] width 138 height 17
click at [601, 186] on div "Applications · 0 / 5 Interviews · 0 / 31 Offers and hires · 0 / 91" at bounding box center [724, 149] width 1033 height 76
drag, startPoint x: 1056, startPoint y: 214, endPoint x: 908, endPoint y: 195, distance: 149.7
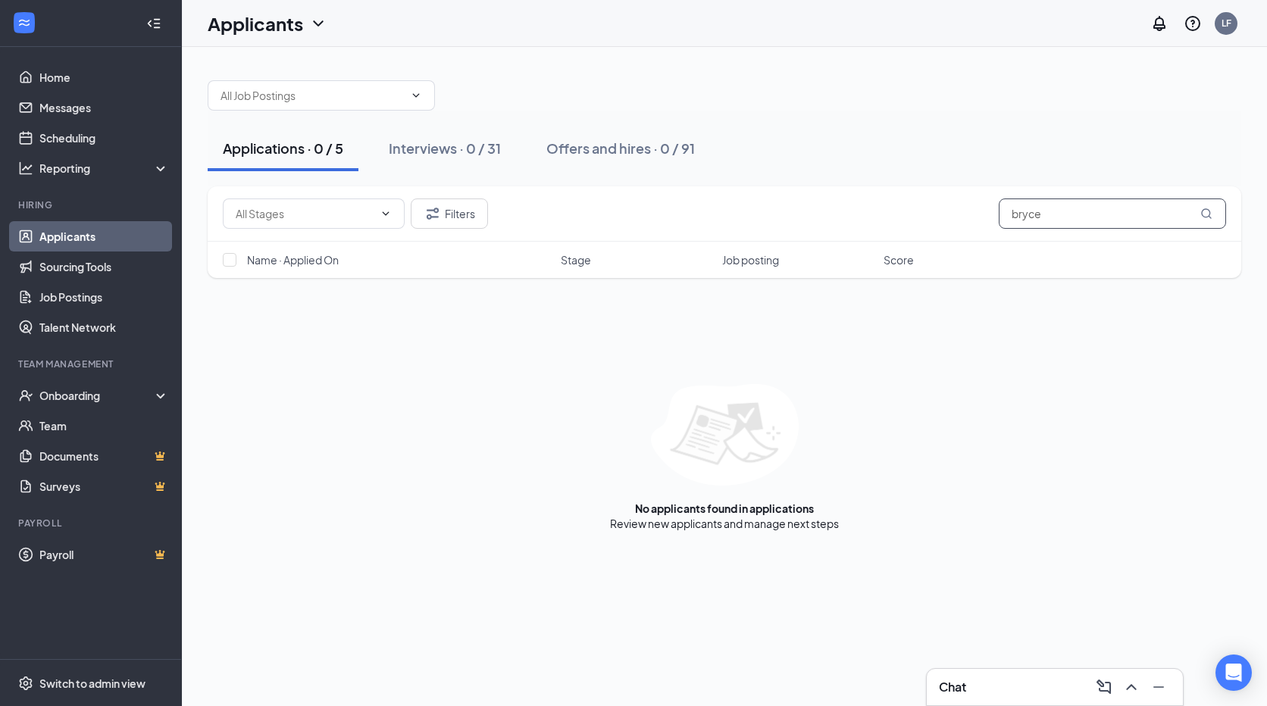
click at [908, 195] on div "Additional Information (102) Application (41) Review (221) Filters bryce" at bounding box center [724, 213] width 1033 height 55
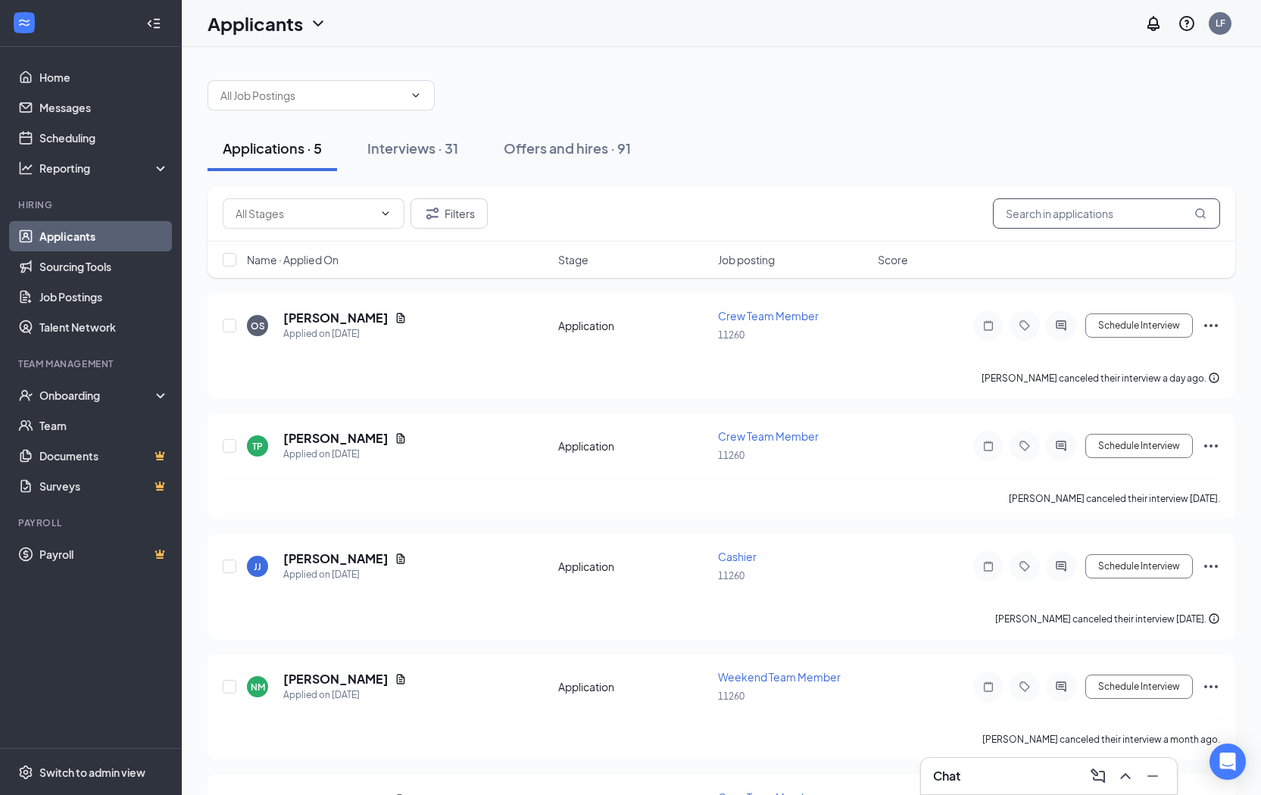
click at [1083, 214] on input "text" at bounding box center [1106, 213] width 227 height 30
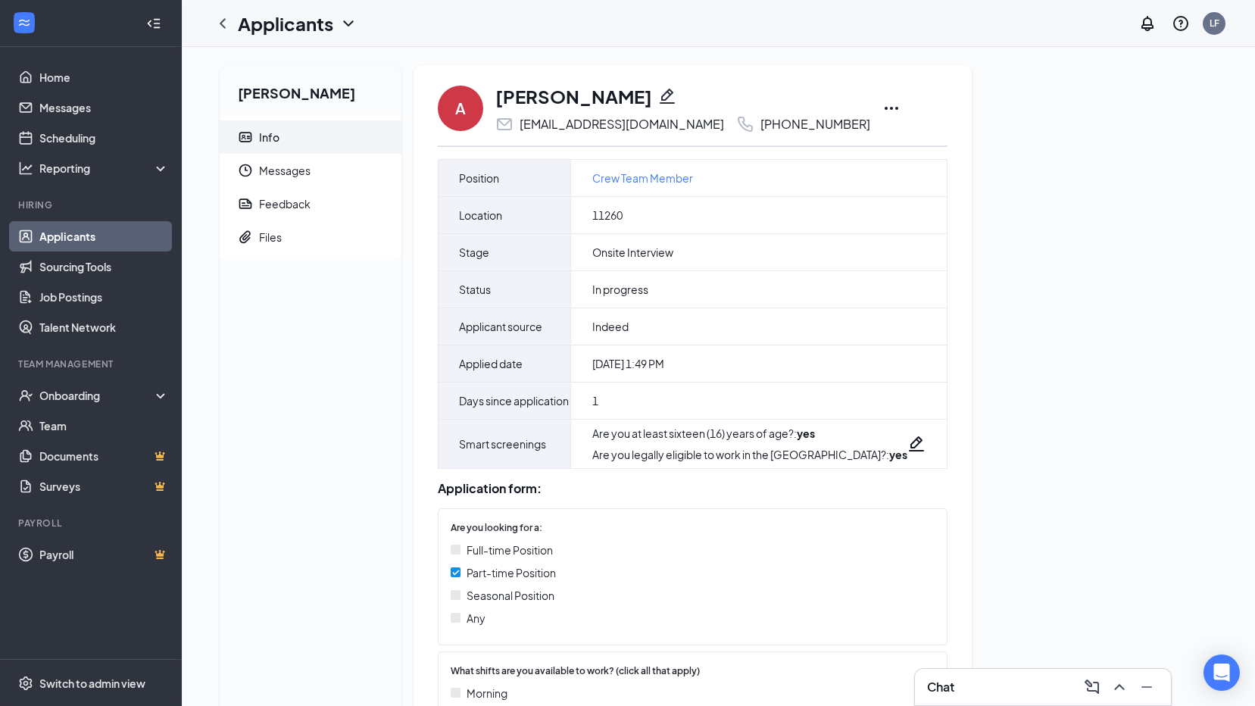
click at [883, 105] on icon "Ellipses" at bounding box center [892, 108] width 18 height 18
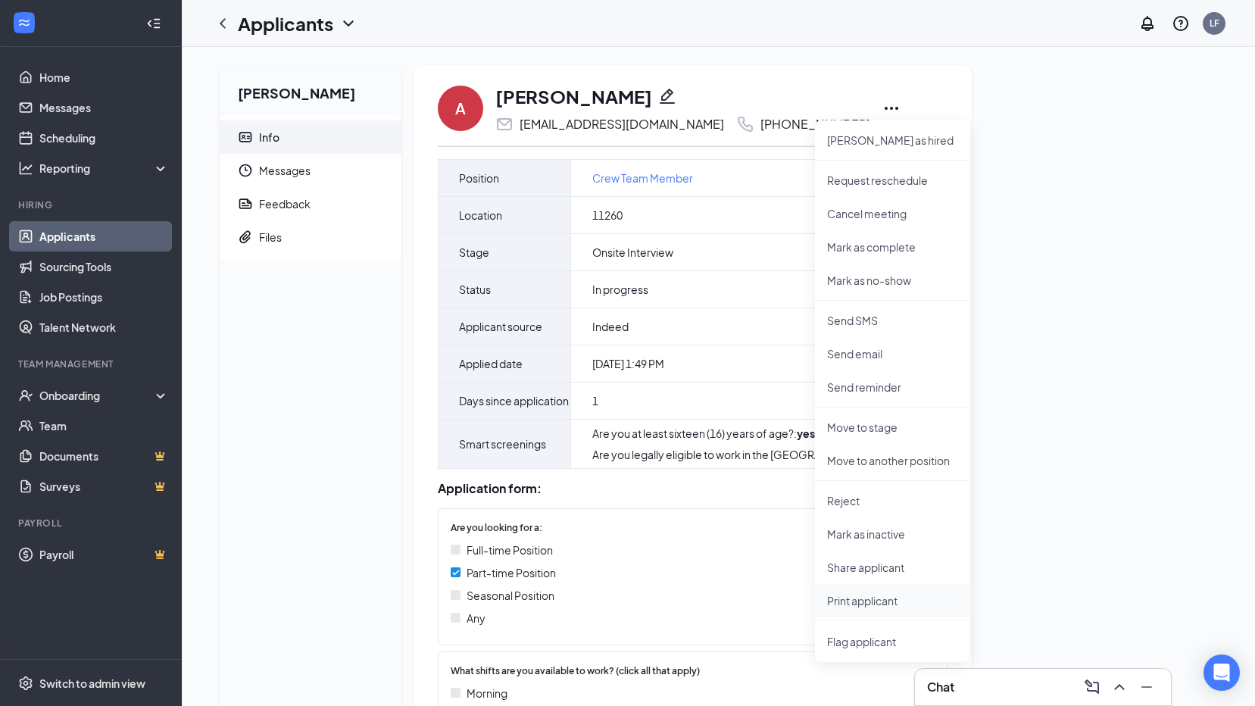
click at [844, 601] on p "Print applicant" at bounding box center [892, 600] width 130 height 15
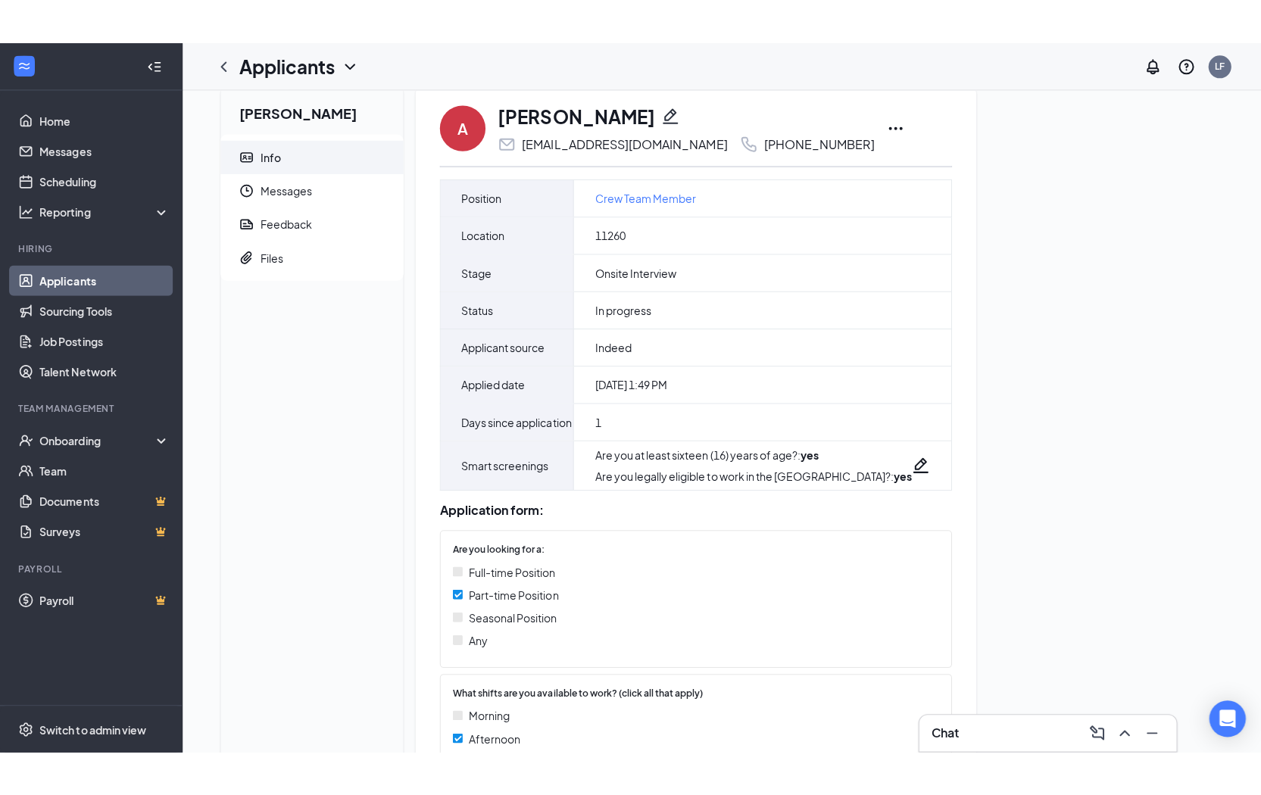
scroll to position [23, 0]
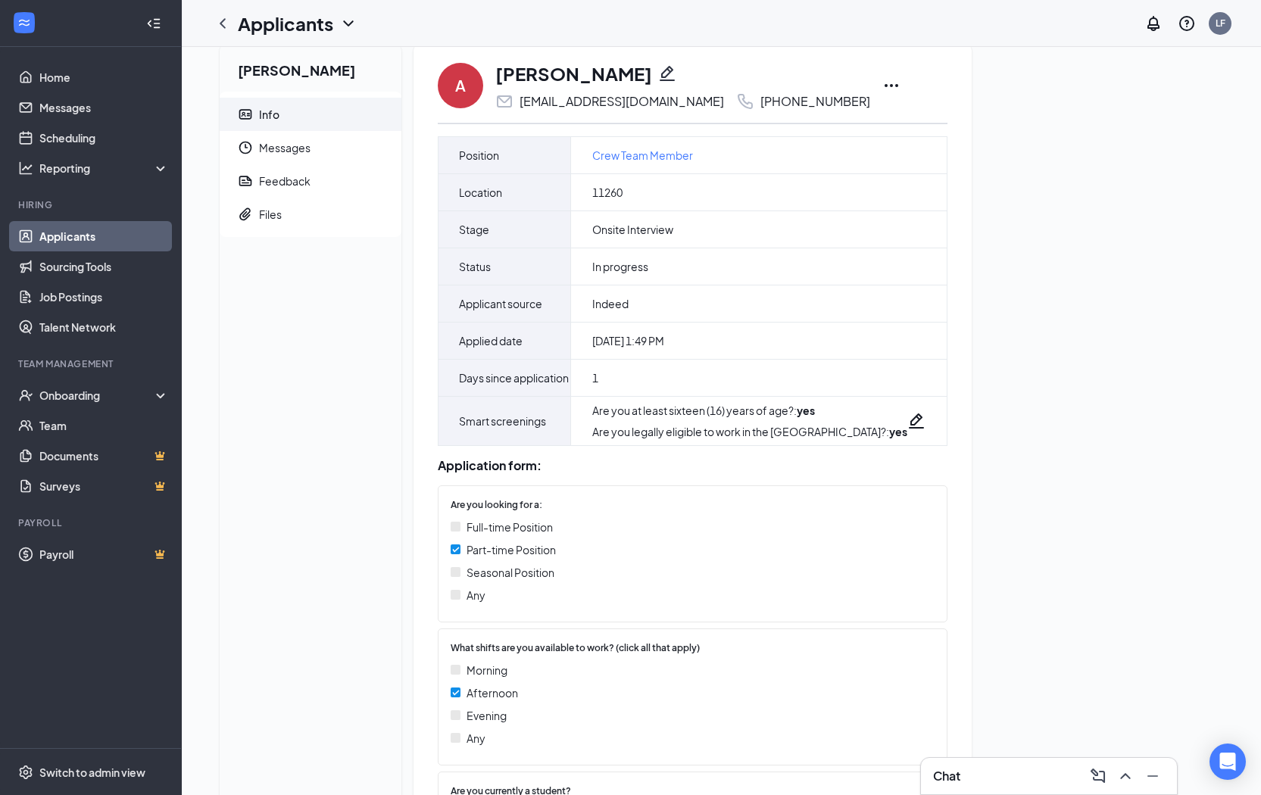
drag, startPoint x: 262, startPoint y: 316, endPoint x: 255, endPoint y: 417, distance: 101.7
click at [259, 426] on div "Amir McNeil Info Messages Feedback Files" at bounding box center [311, 513] width 182 height 942
click at [92, 73] on link "Home" at bounding box center [104, 77] width 130 height 30
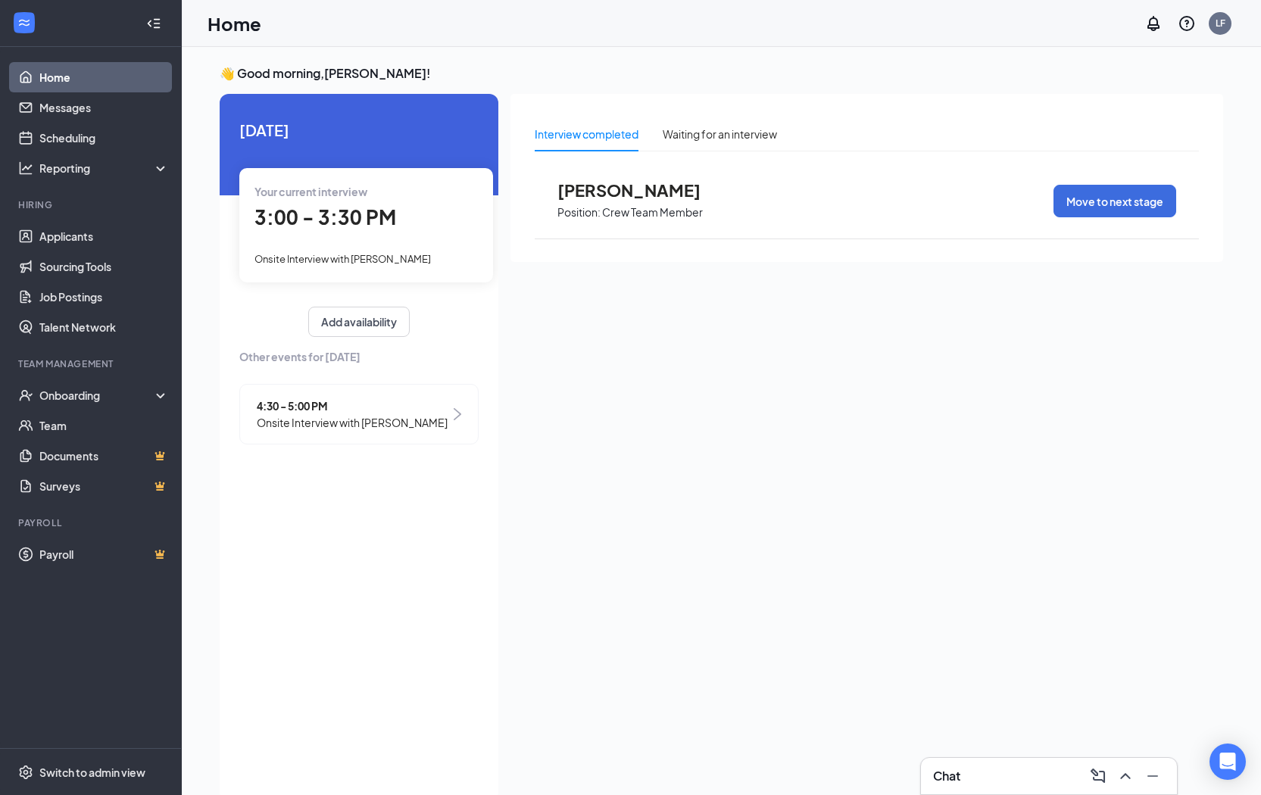
click at [397, 394] on div "4:30 - 5:00 PM Onsite Interview with anabella leonelli" at bounding box center [358, 414] width 239 height 61
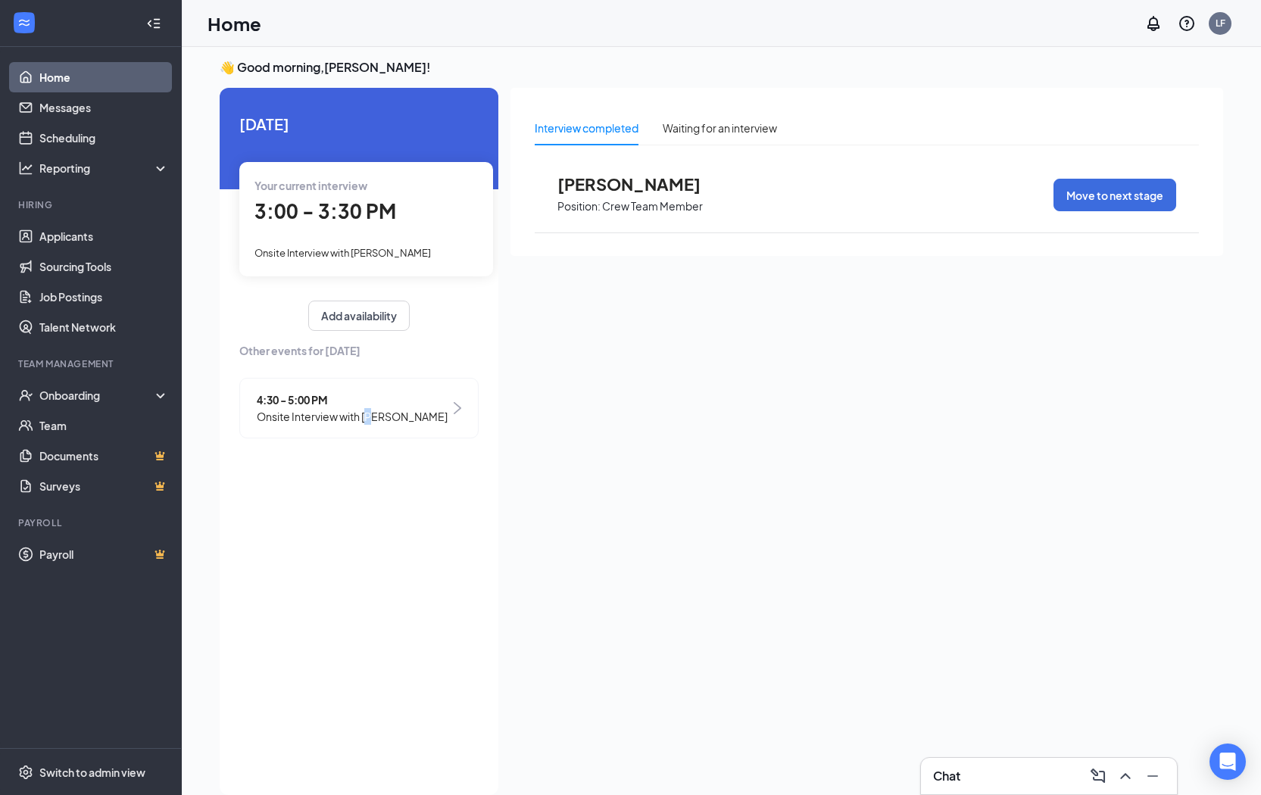
scroll to position [32, 0]
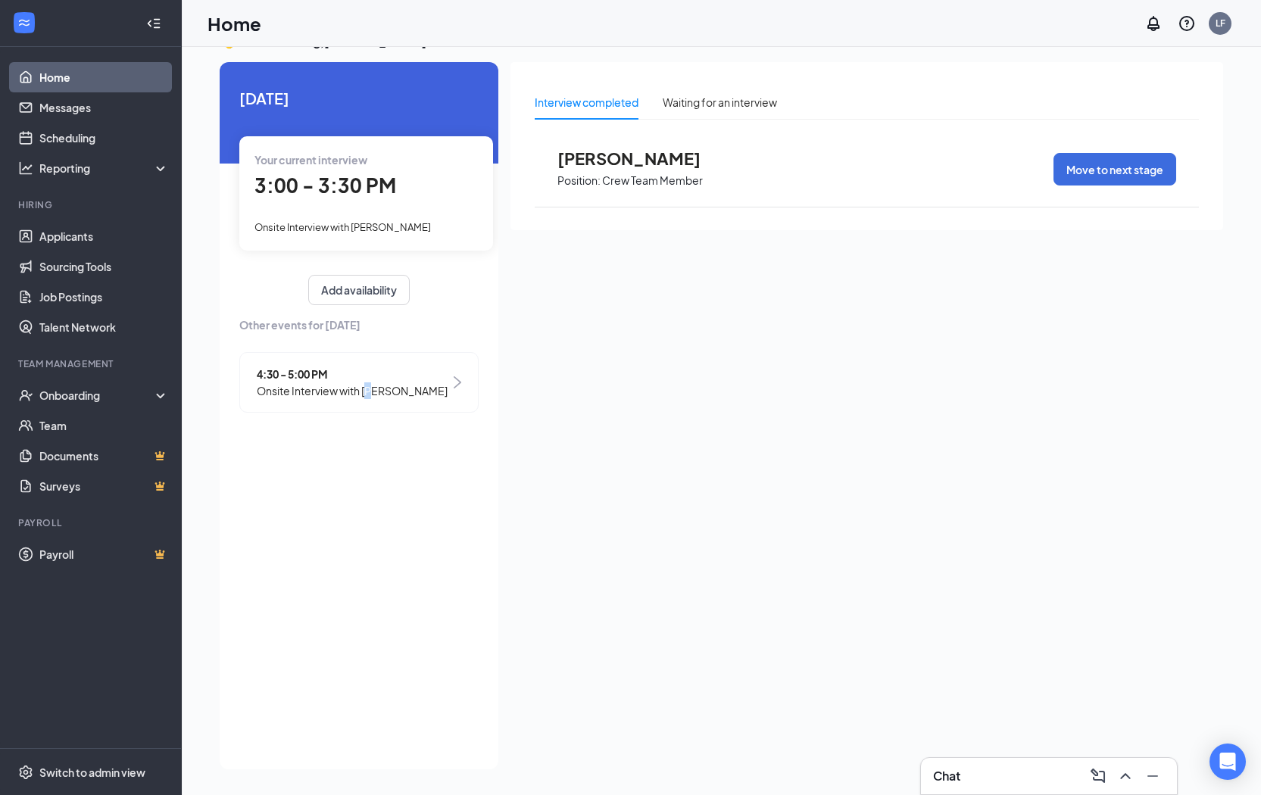
drag, startPoint x: 369, startPoint y: 779, endPoint x: 545, endPoint y: 764, distance: 177.2
click at [545, 705] on div "Today Your current interview 3:00 - 3:30 PM Onsite Interview with Amir McNeil A…" at bounding box center [722, 416] width 1004 height 708
